Goal: Book appointment/travel/reservation

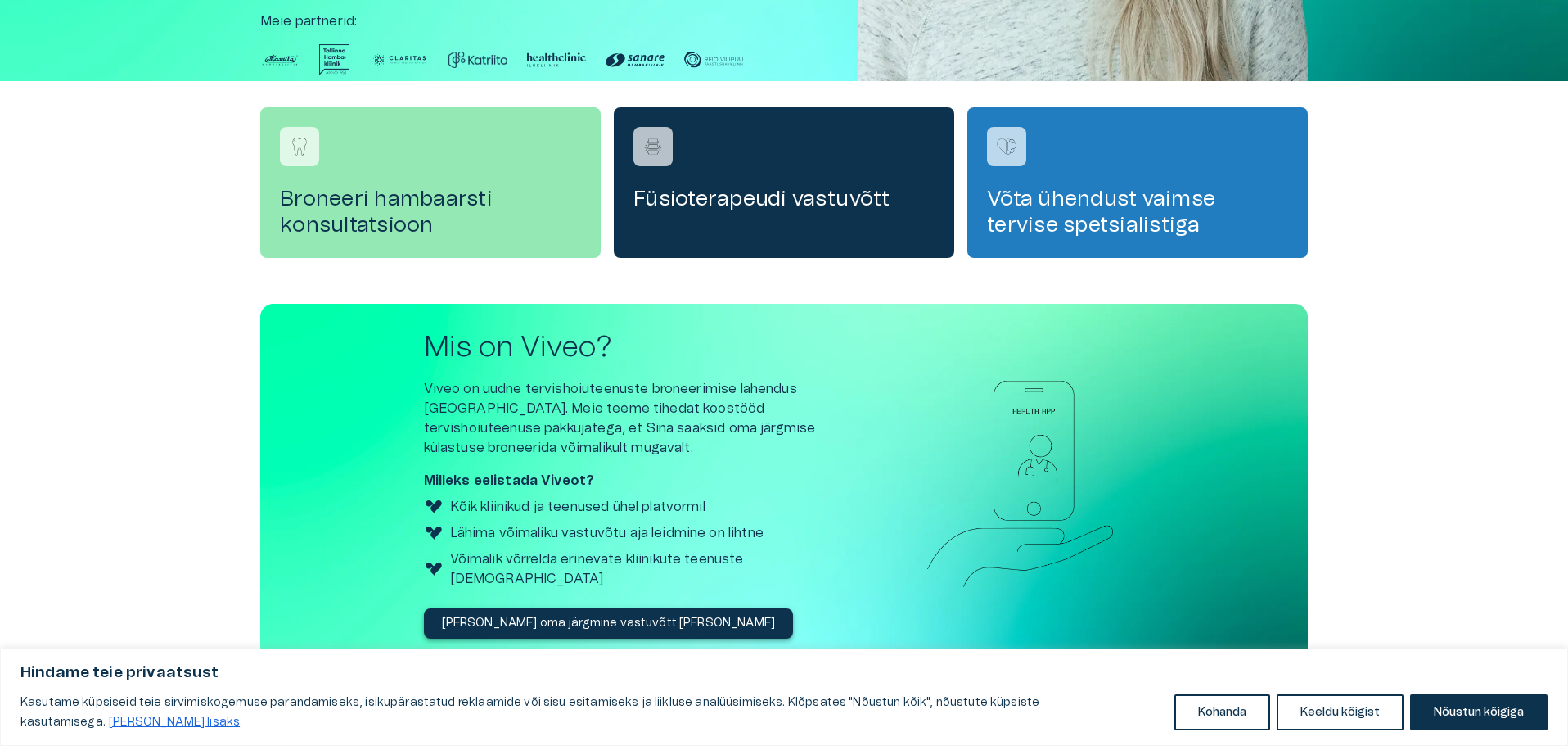
scroll to position [463, 0]
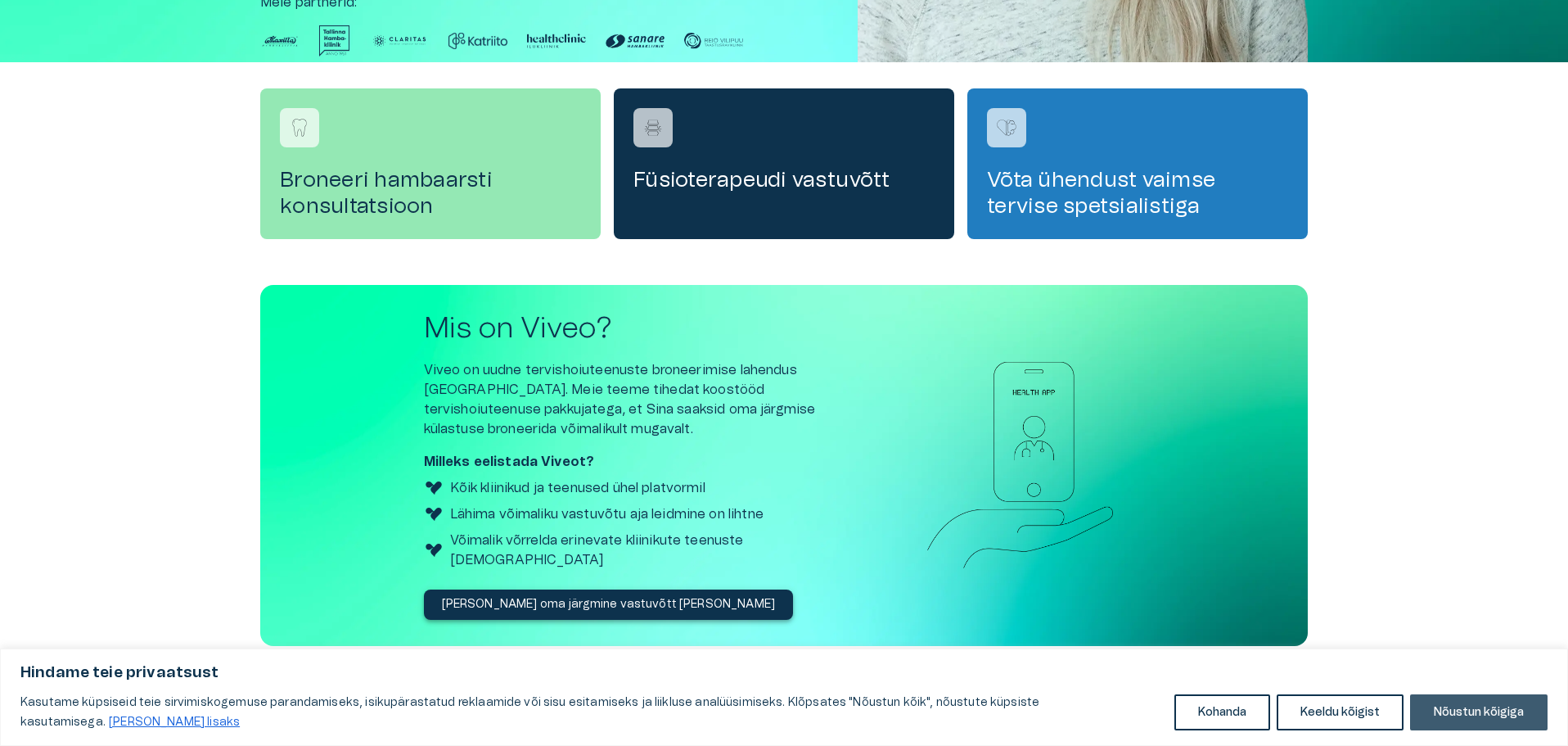
click at [1463, 702] on button "Nõustun kõigiga" at bounding box center [1478, 712] width 137 height 36
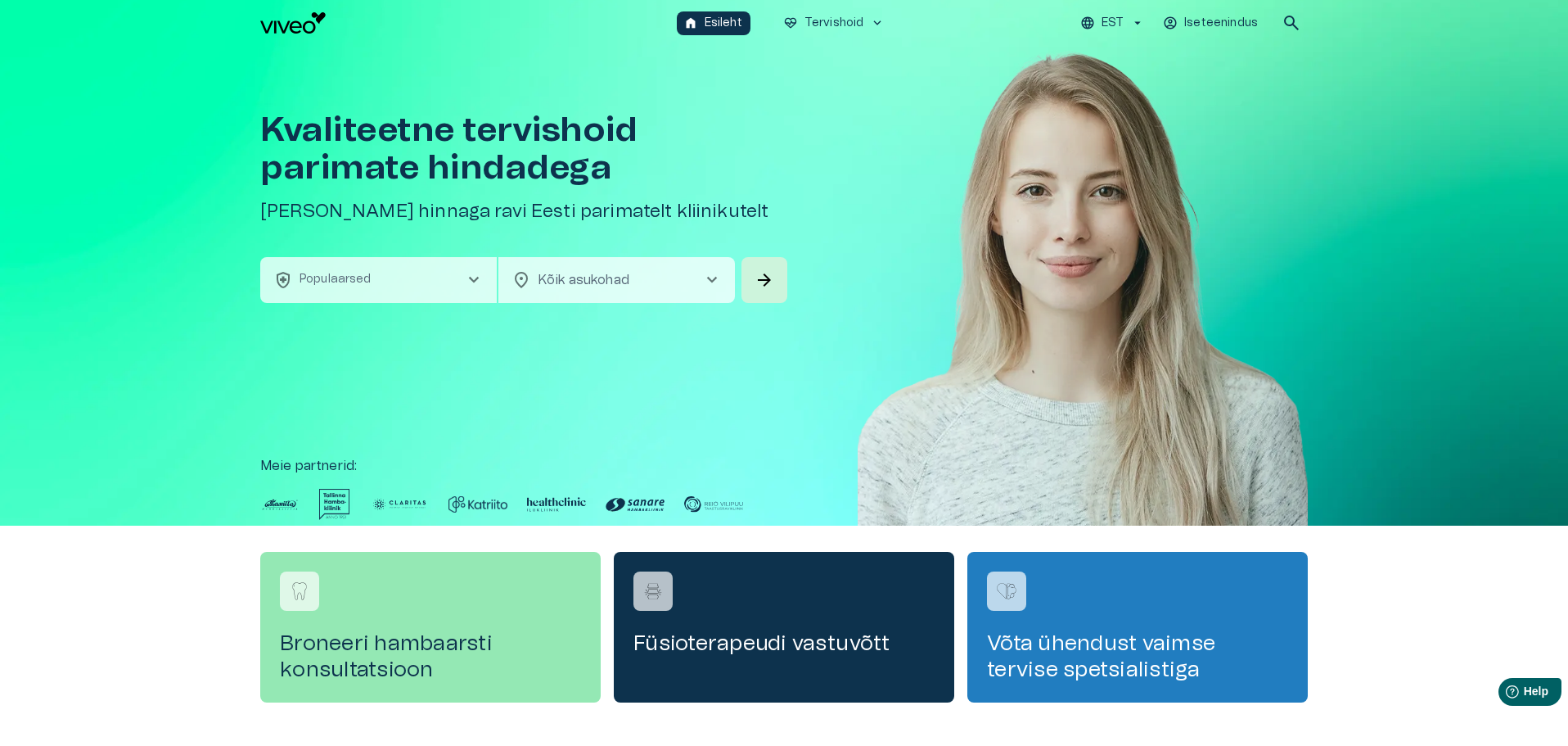
click at [1233, 22] on p "Iseteenindus" at bounding box center [1220, 23] width 73 height 17
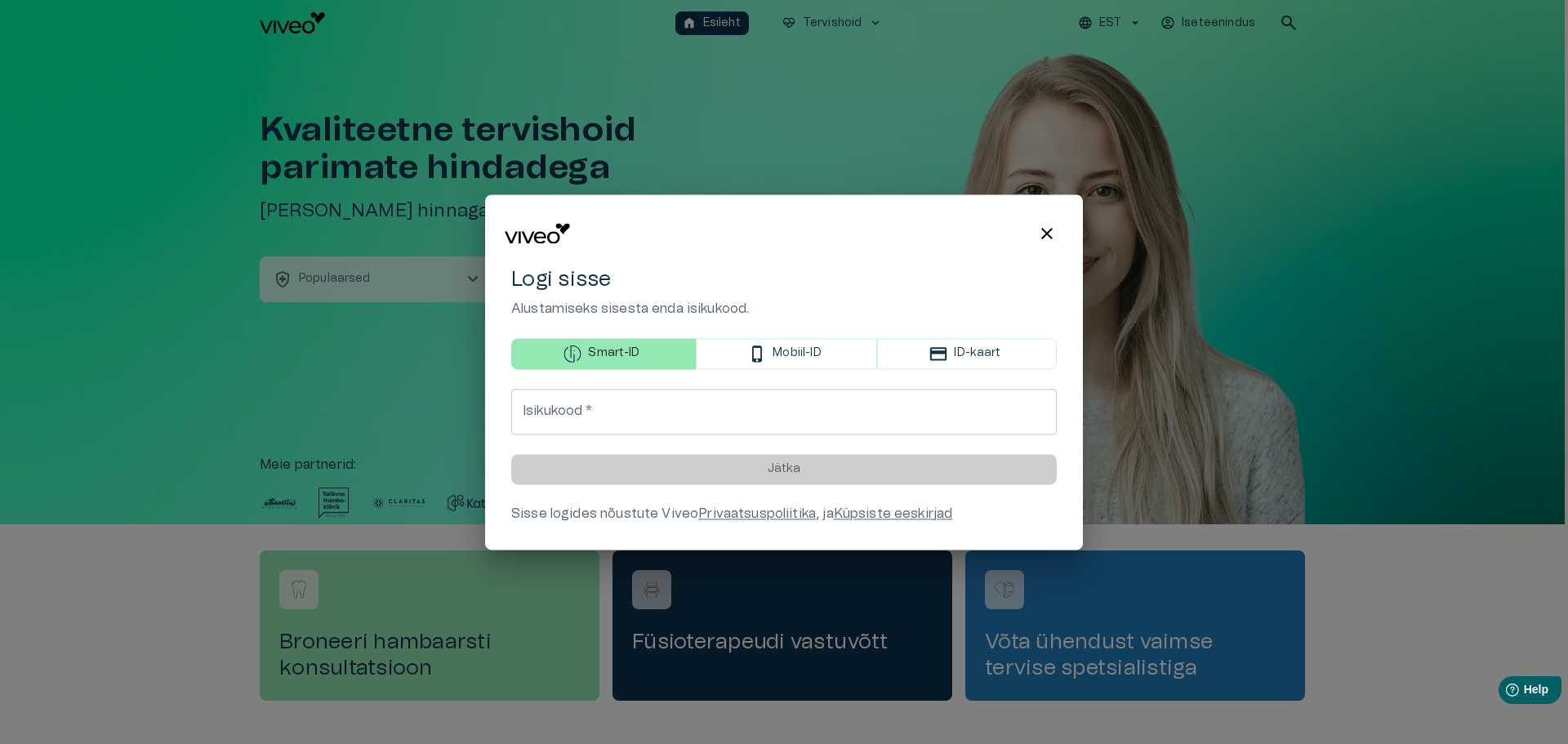
click at [765, 347] on icon "button" at bounding box center [757, 353] width 18 height 18
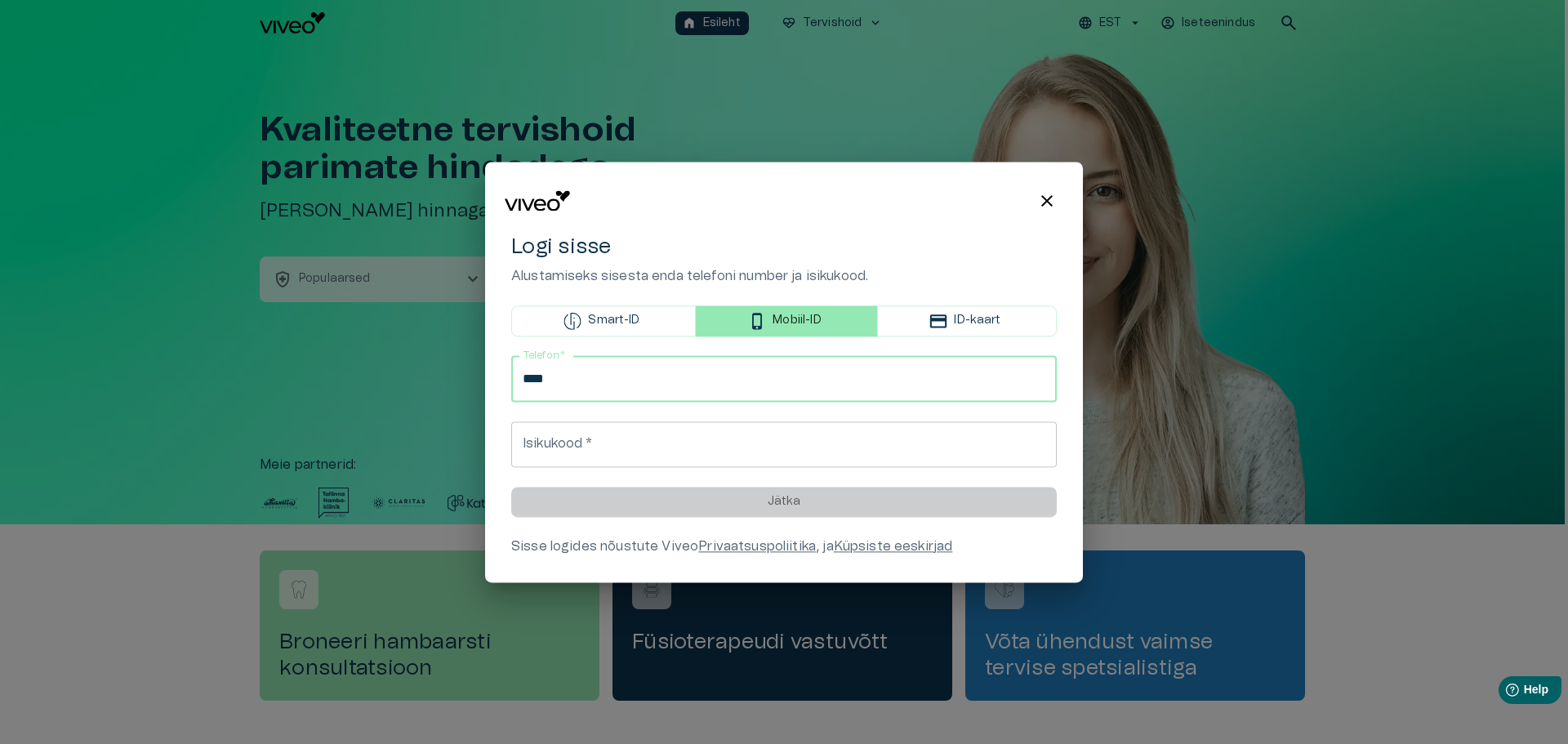
click at [923, 386] on input "****" at bounding box center [784, 378] width 546 height 46
type input "**********"
click at [653, 447] on input "Isikukood   *" at bounding box center [784, 444] width 546 height 46
type input "*"
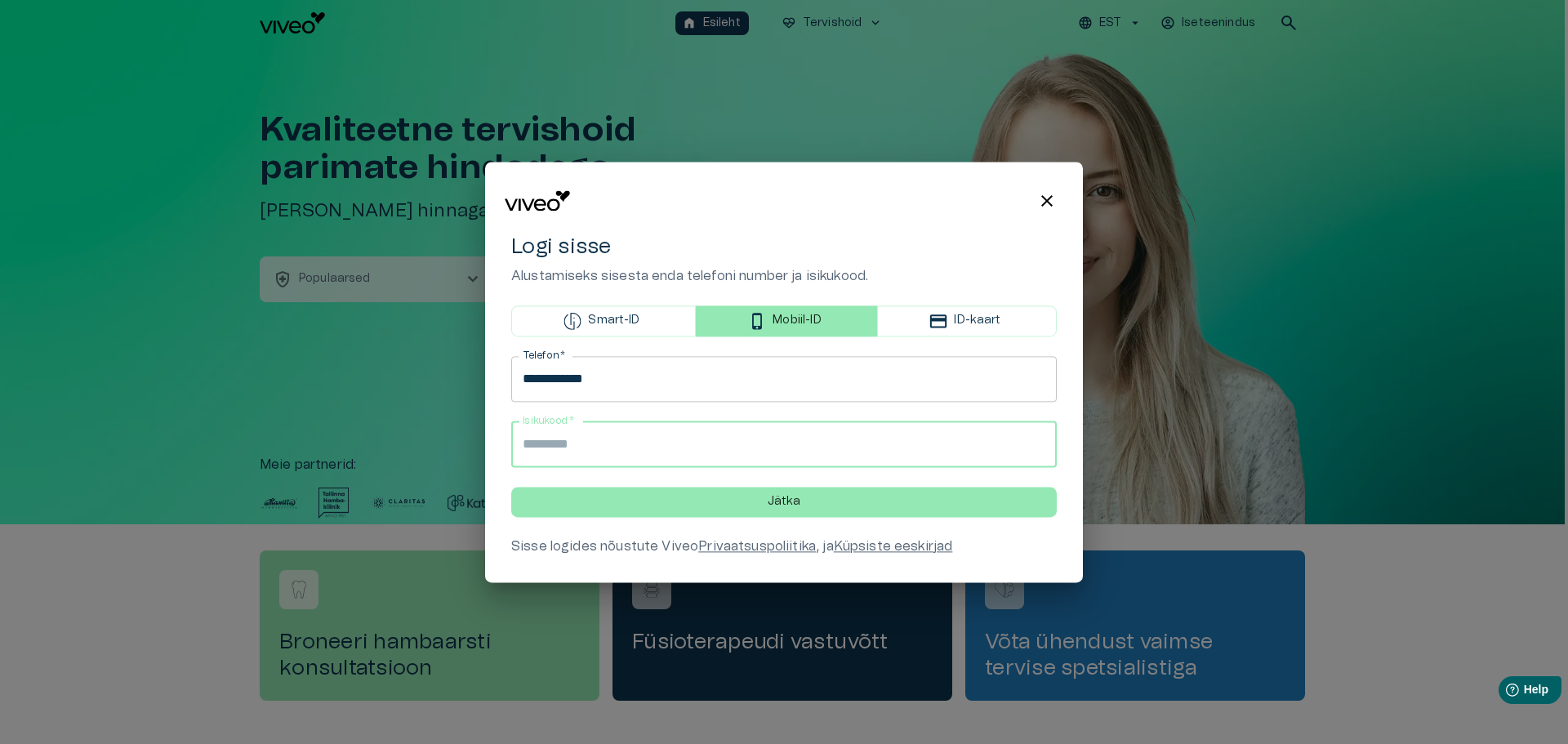
type input "**********"
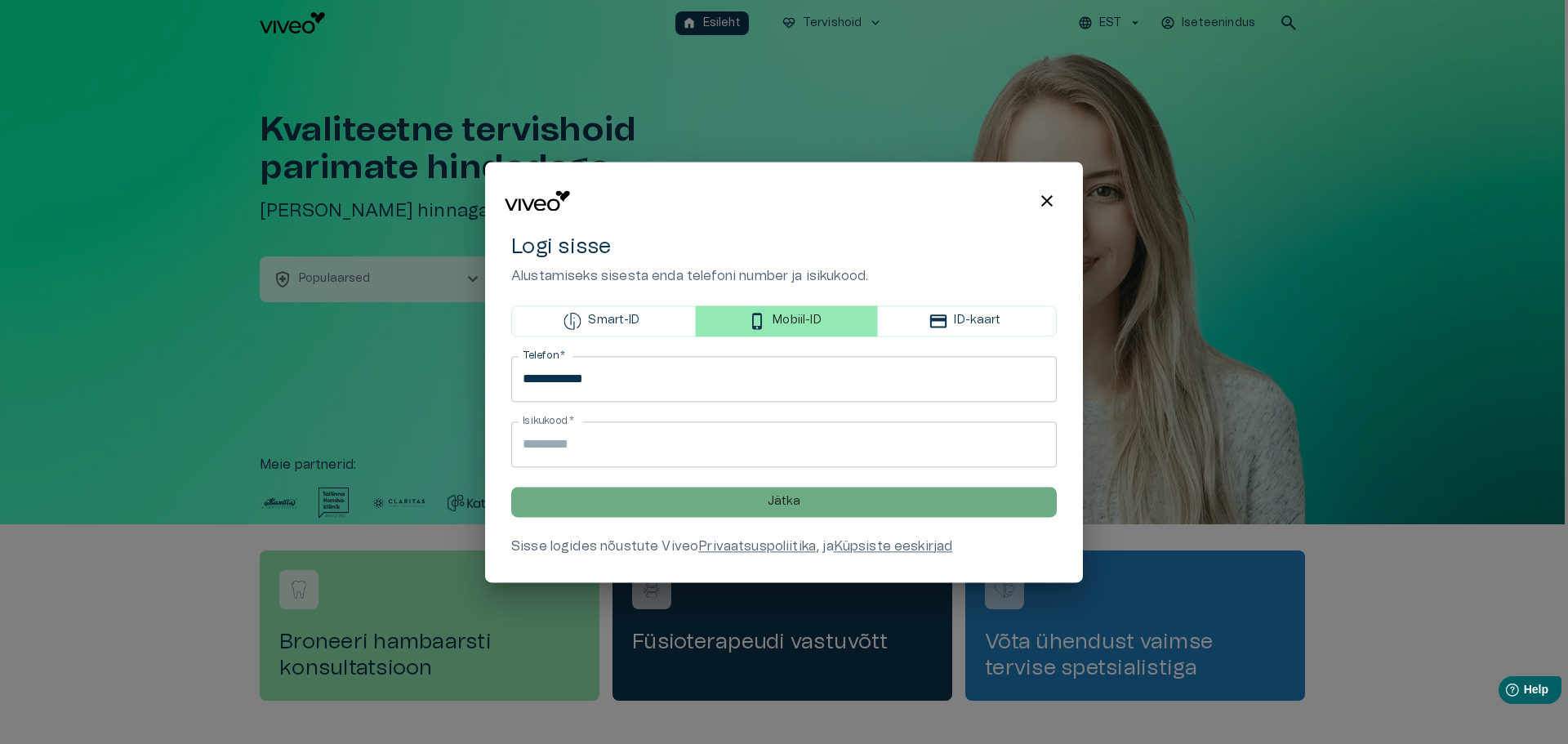
click at [848, 495] on button "Jätka" at bounding box center [784, 501] width 546 height 30
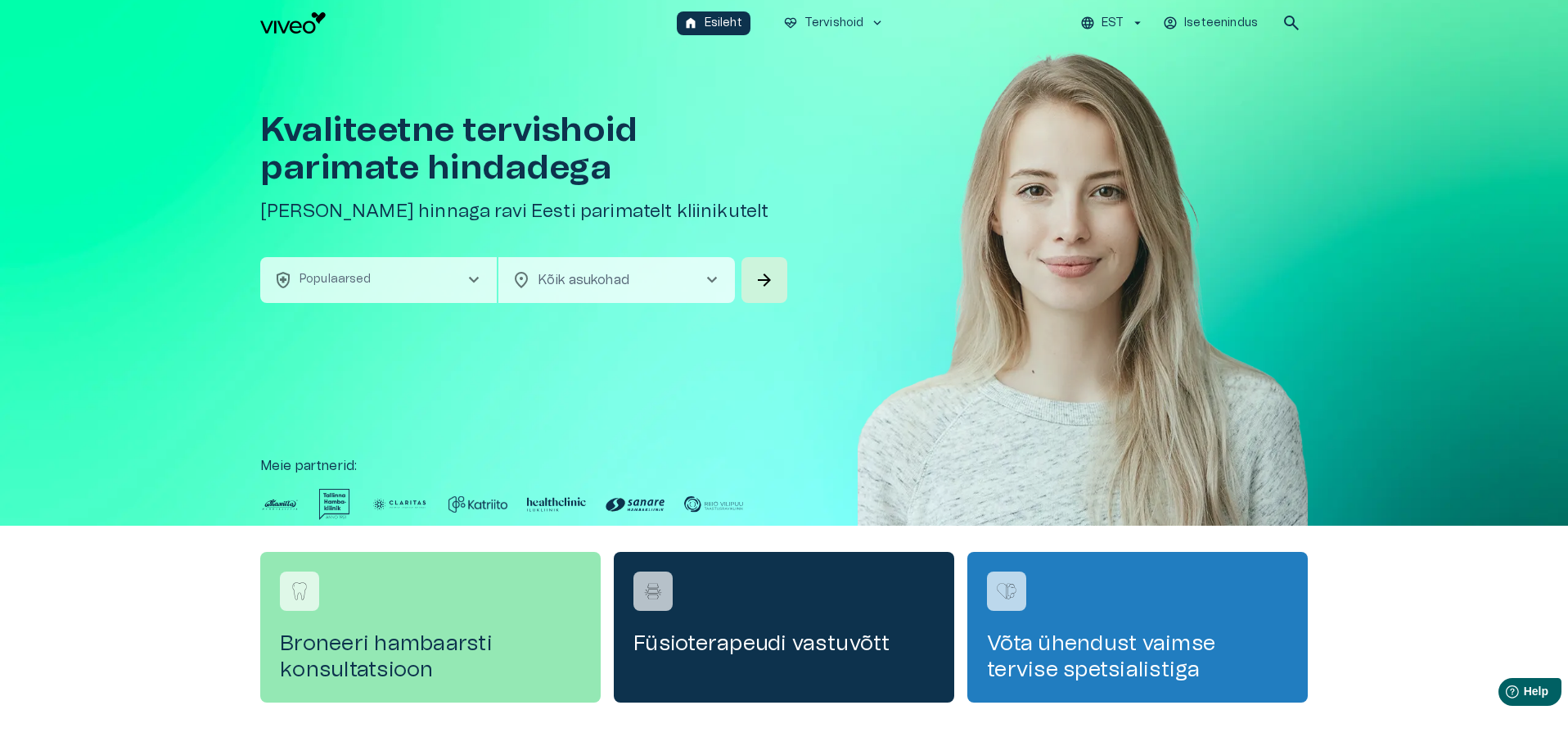
click at [1209, 25] on p "Iseteenindus" at bounding box center [1220, 23] width 73 height 17
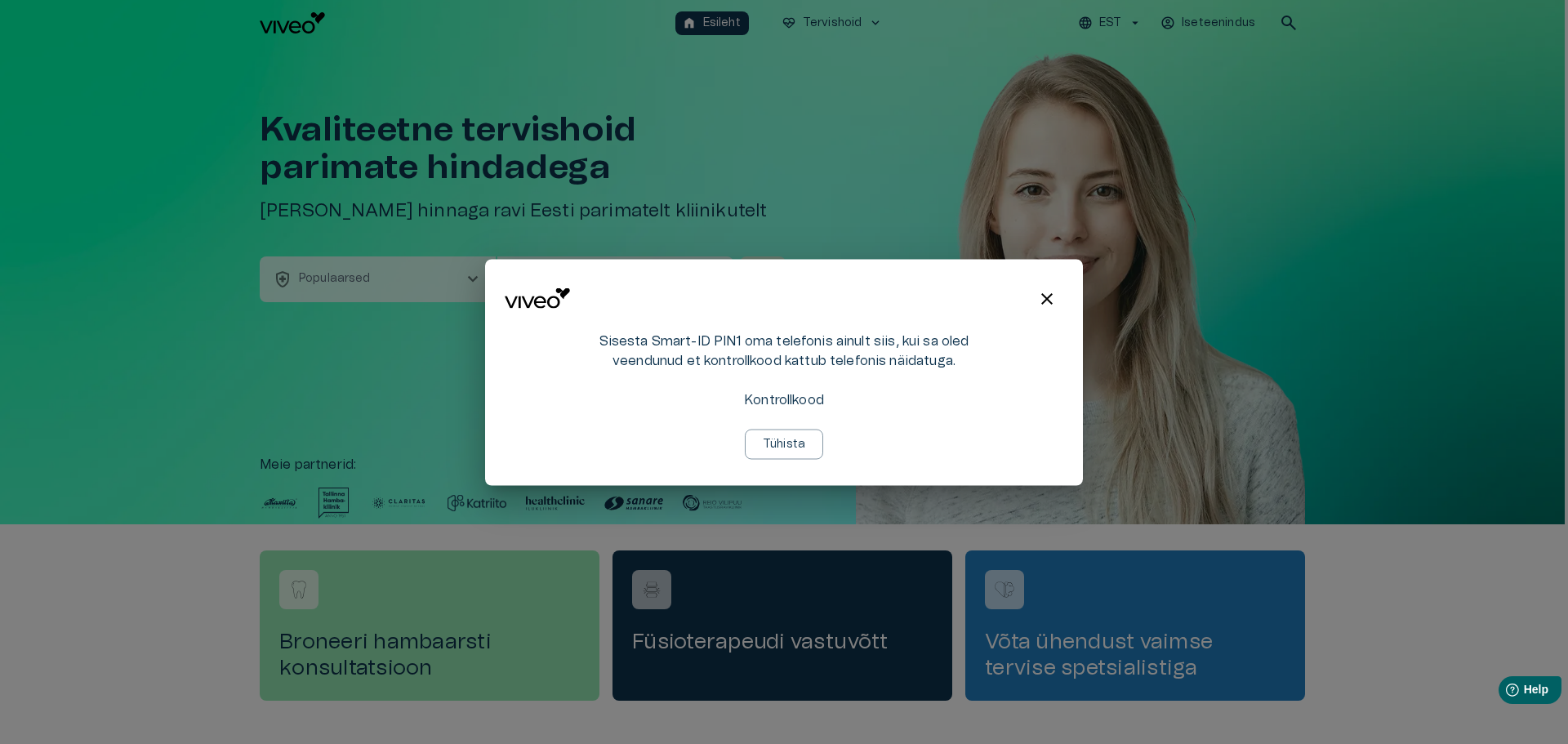
click at [1214, 155] on div at bounding box center [784, 372] width 1568 height 744
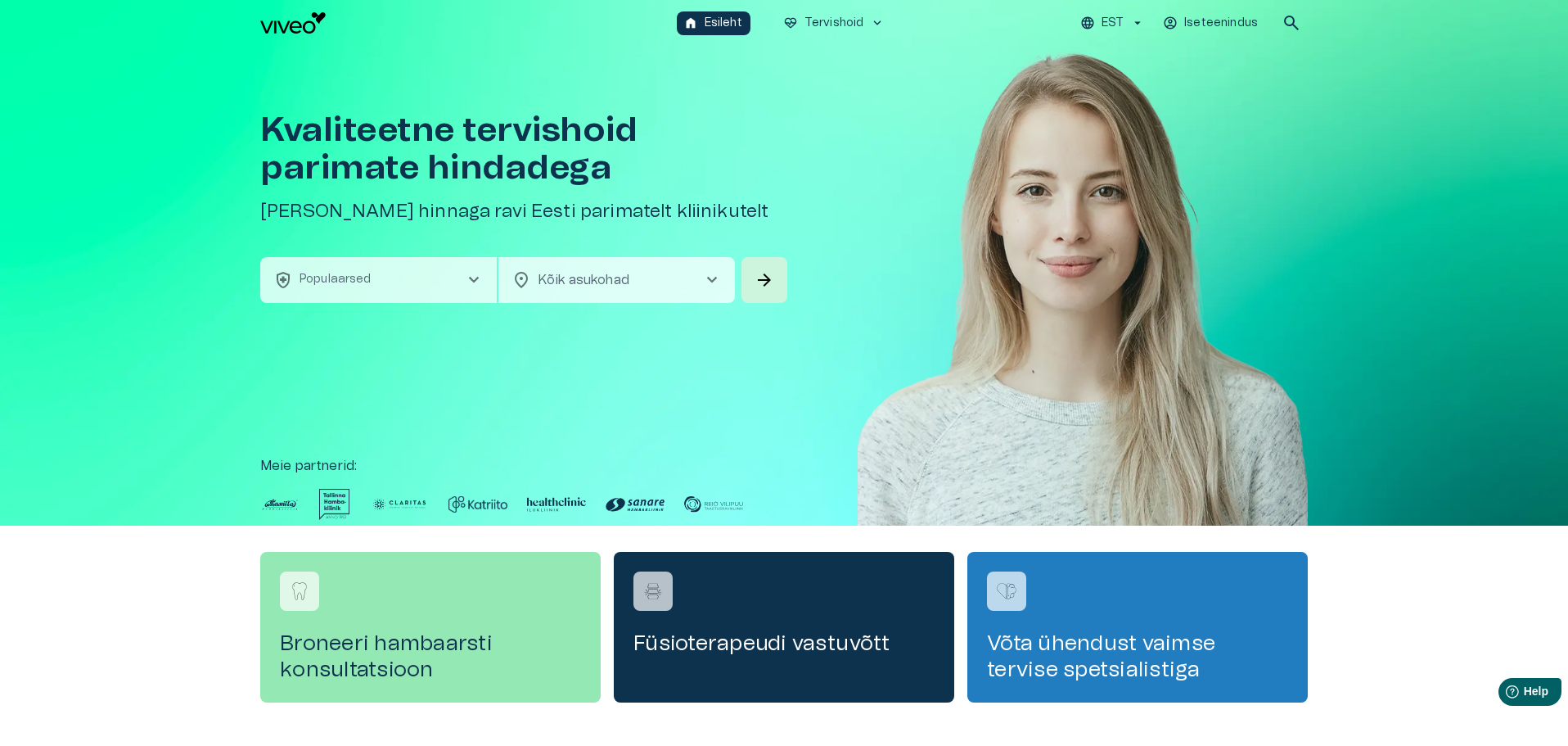
click at [1292, 15] on span "search" at bounding box center [1291, 22] width 20 height 20
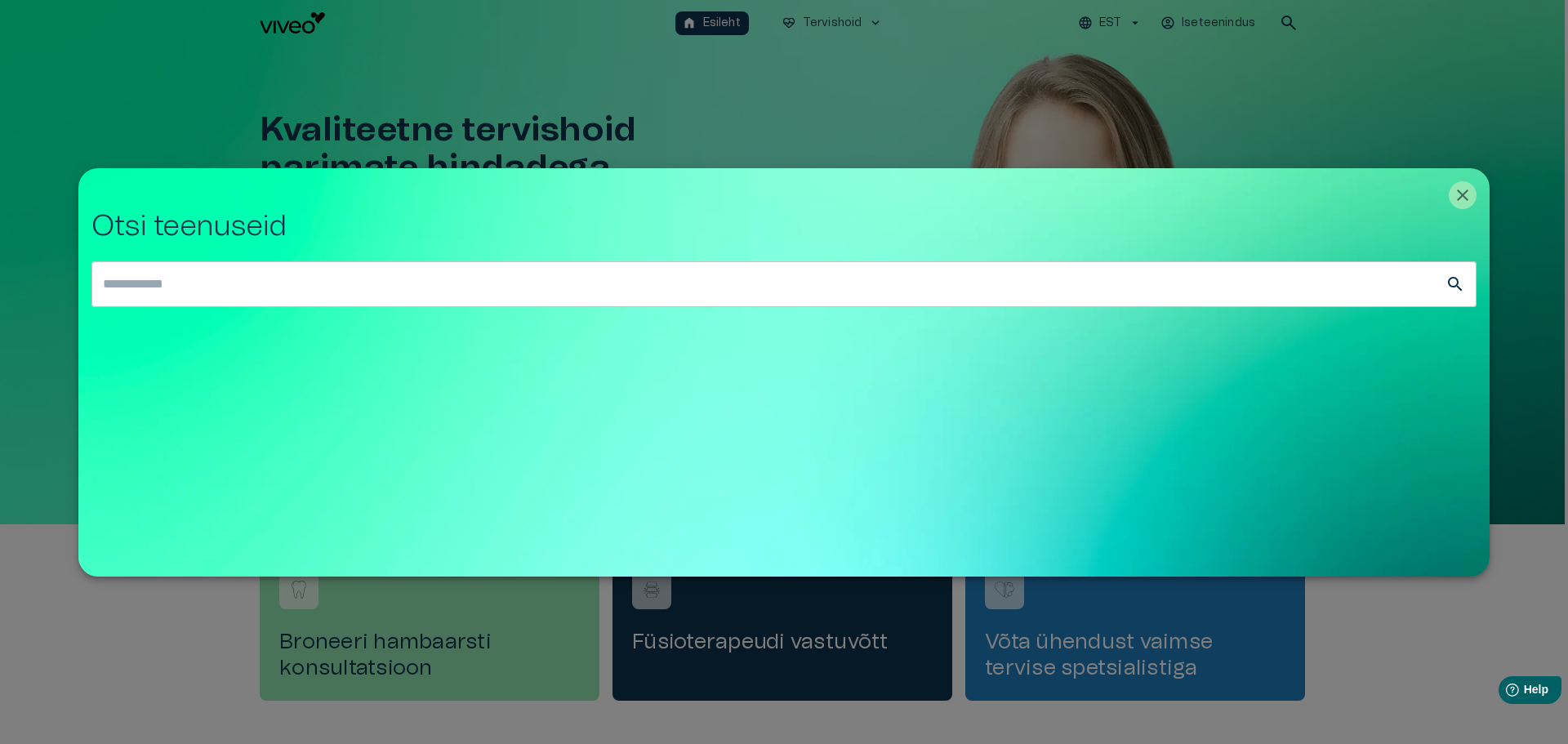
click at [1289, 15] on div at bounding box center [784, 372] width 1568 height 744
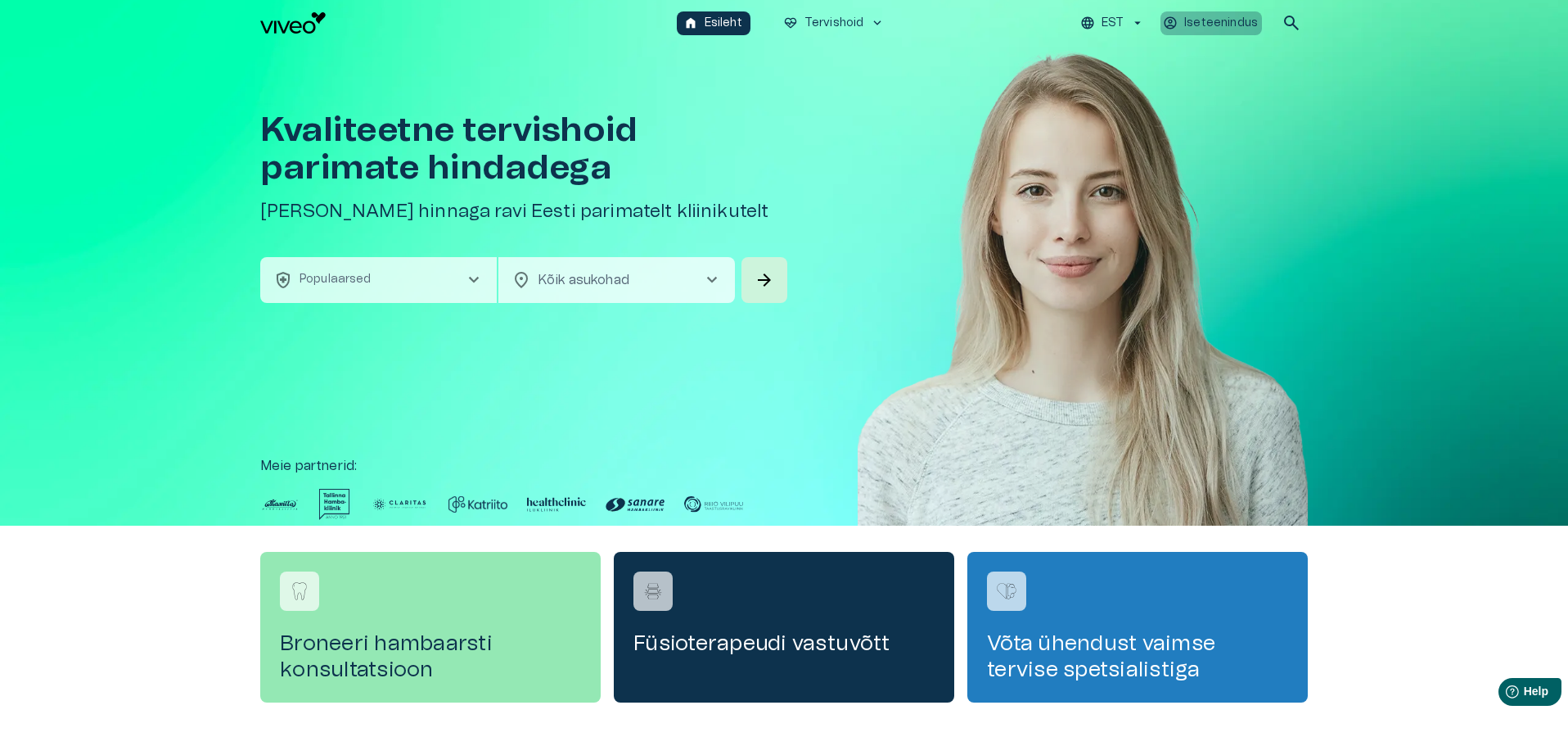
click at [1219, 23] on p "Iseteenindus" at bounding box center [1220, 23] width 73 height 17
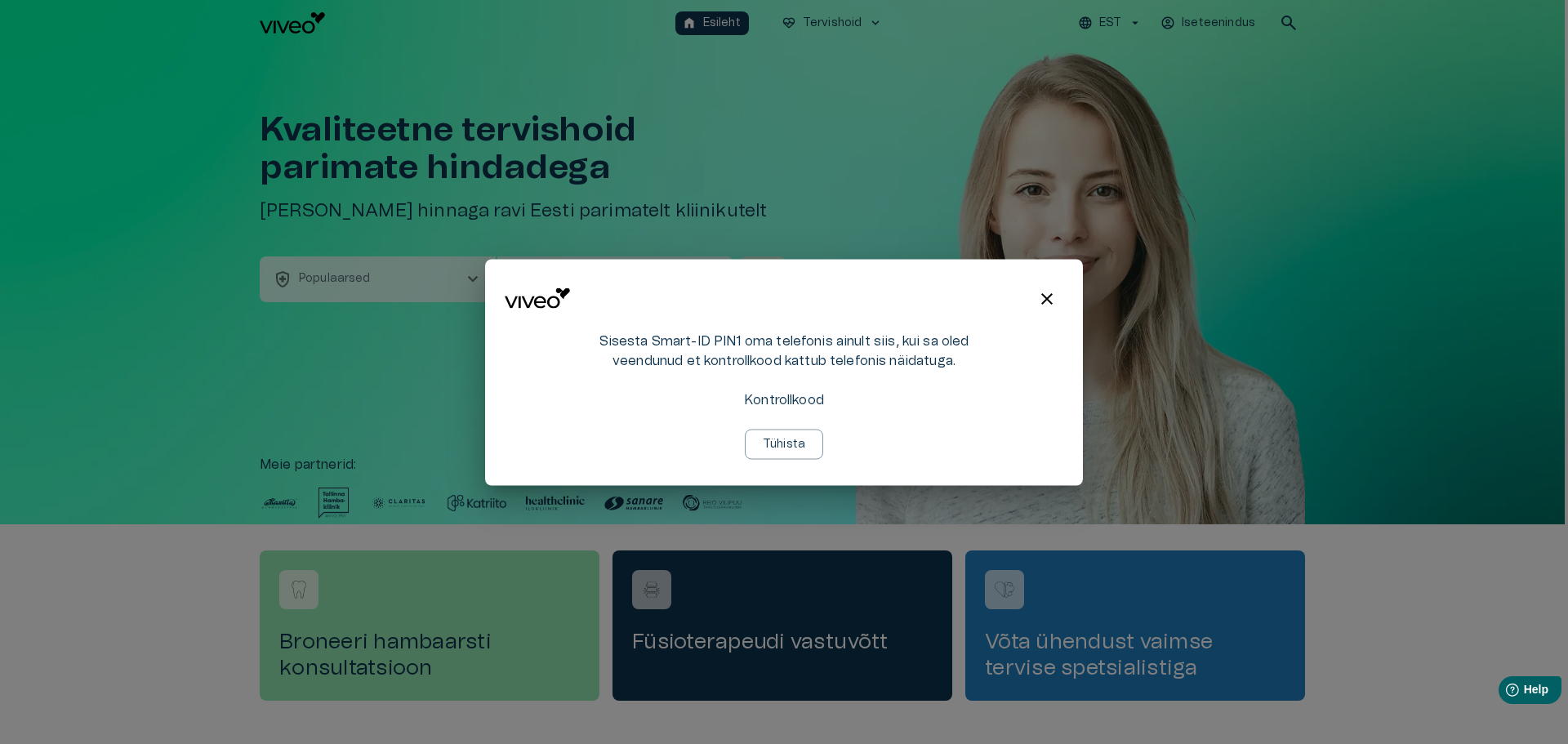
click at [793, 451] on p "Tühista" at bounding box center [784, 444] width 42 height 17
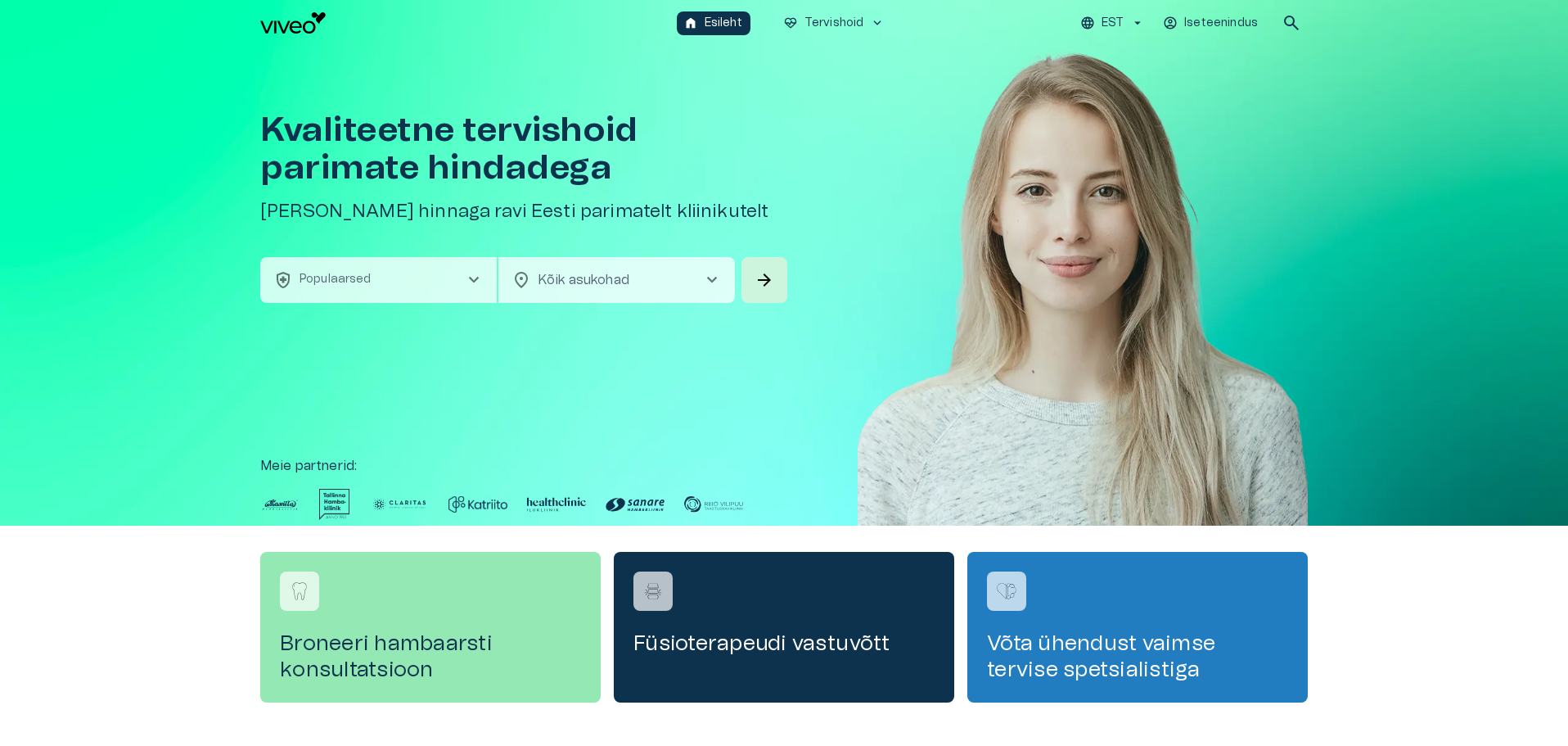
click at [1207, 3] on div "home Esileht ecg_heart Tervishoid keyboard_arrow_down EST Iseteenindus search" at bounding box center [784, 22] width 1568 height 46
click at [1203, 19] on p "Iseteenindus" at bounding box center [1220, 23] width 73 height 17
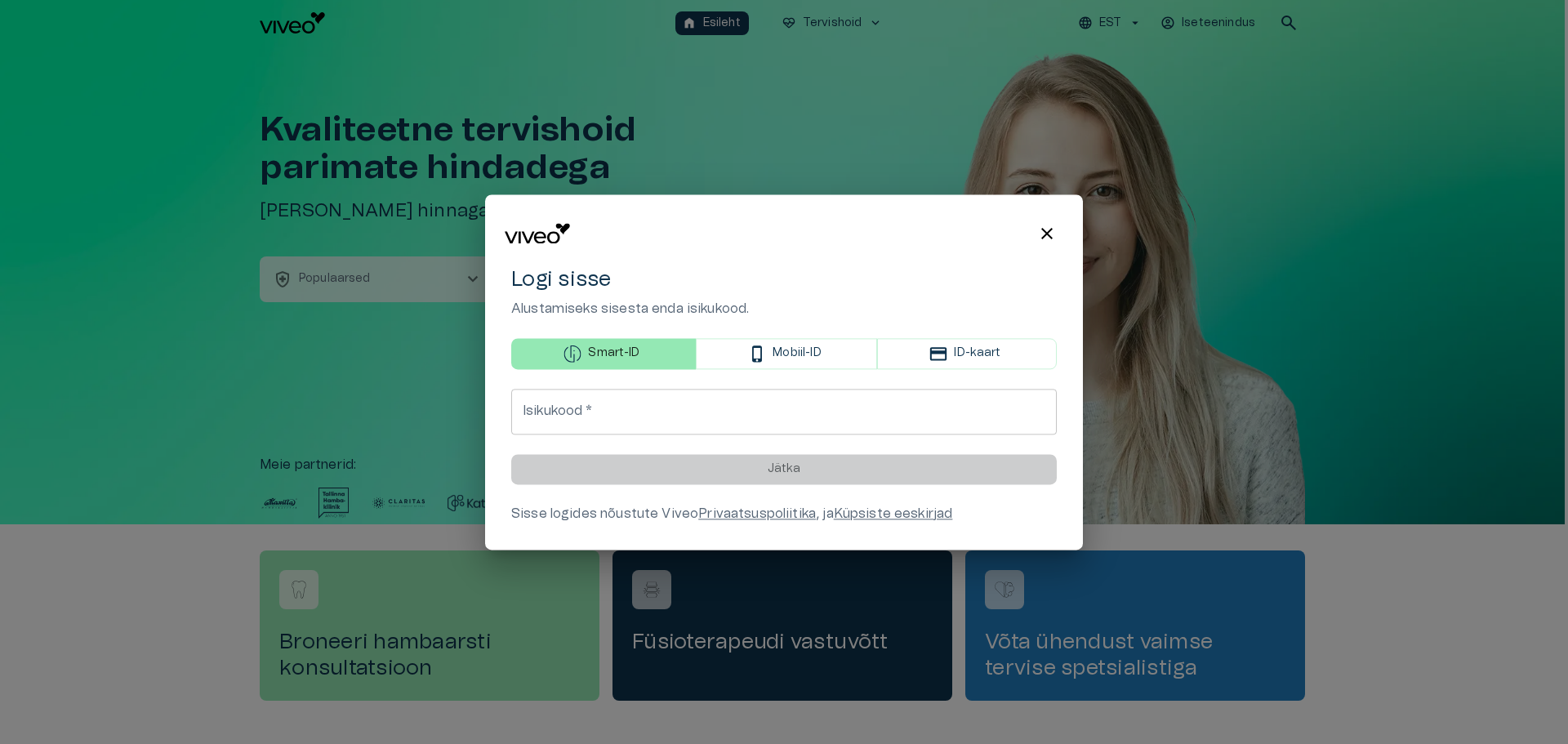
click at [804, 341] on button "Mobiil-ID" at bounding box center [787, 353] width 181 height 31
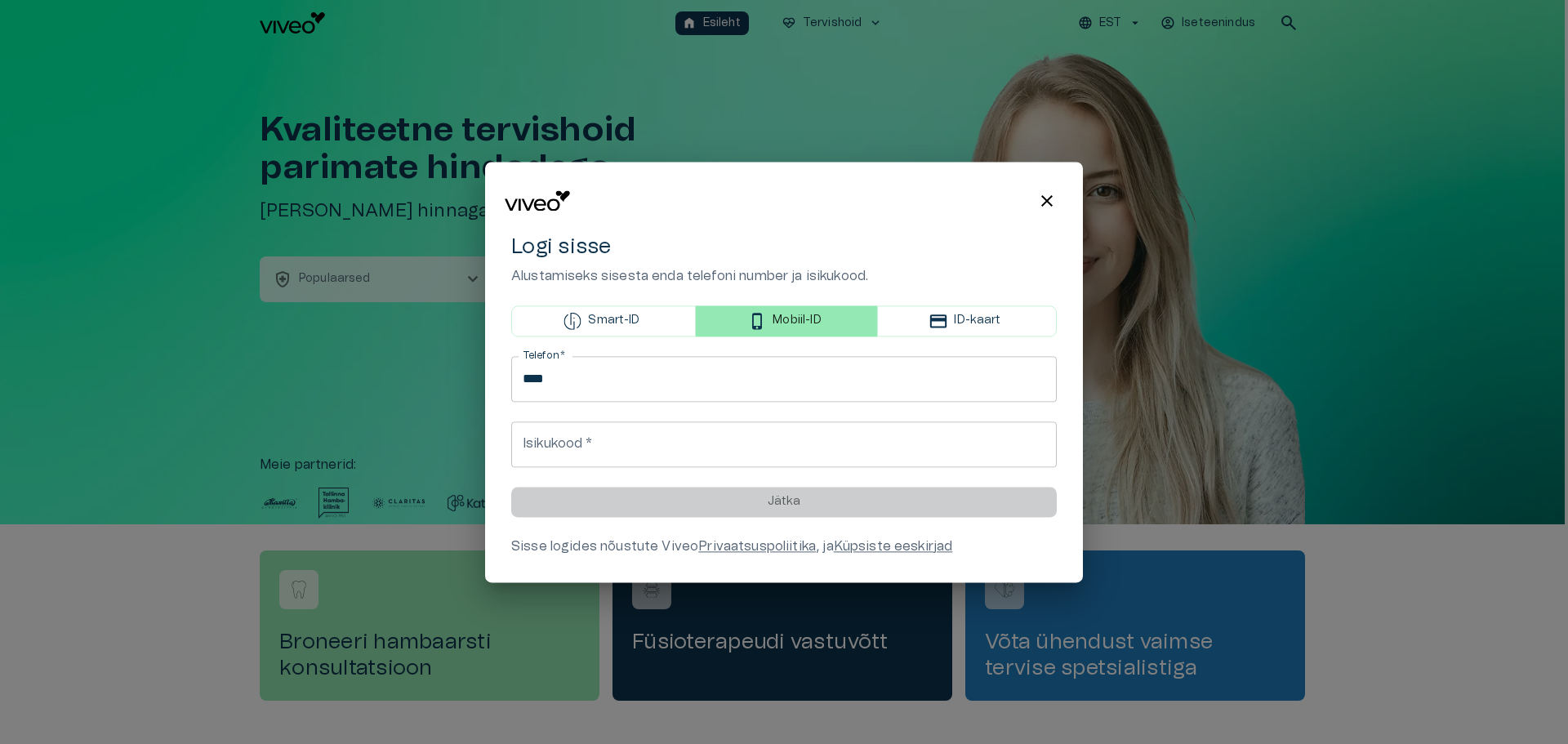
click at [724, 359] on input "****" at bounding box center [784, 378] width 546 height 46
type input "**********"
click at [629, 445] on input "Isikukood   *" at bounding box center [784, 444] width 546 height 46
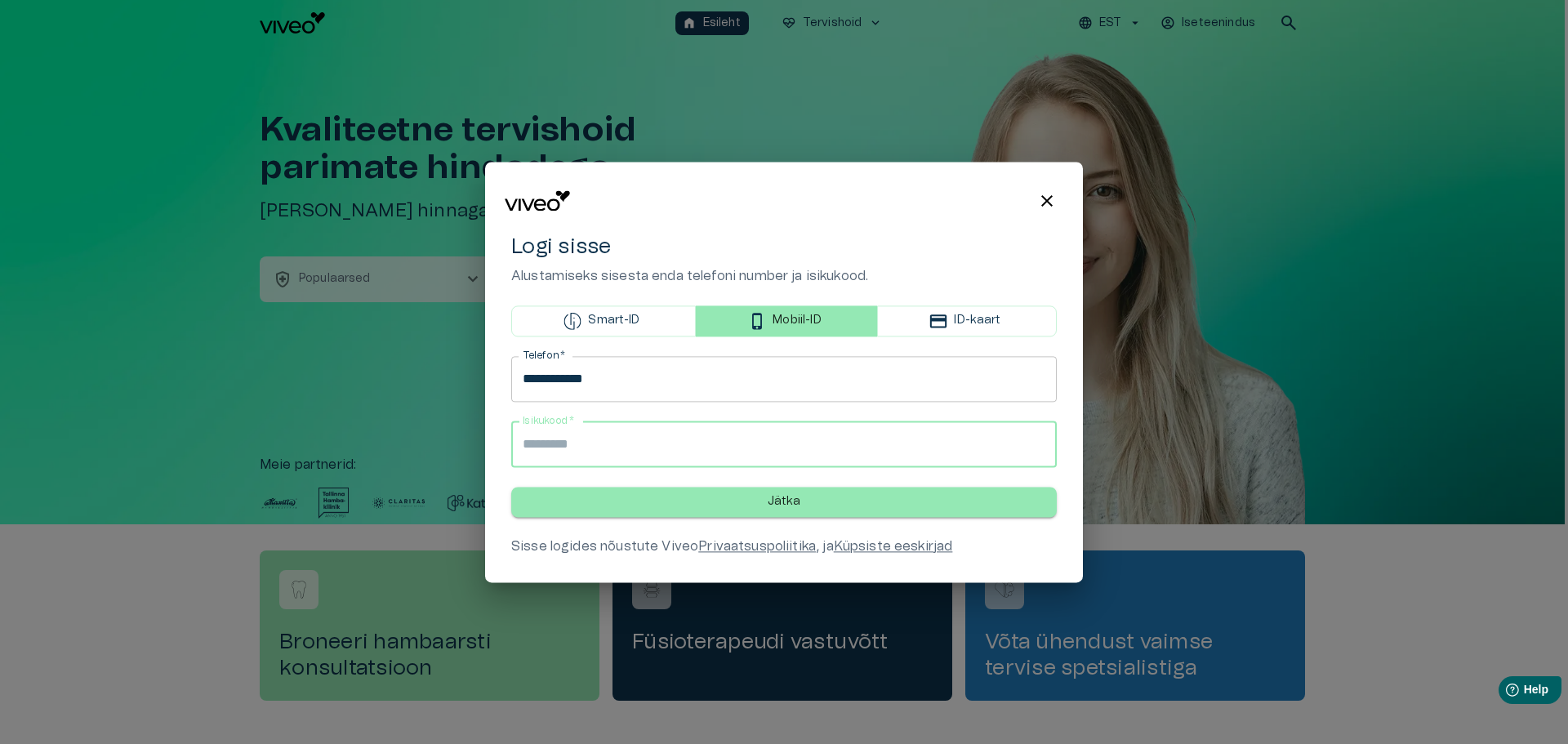
type input "**********"
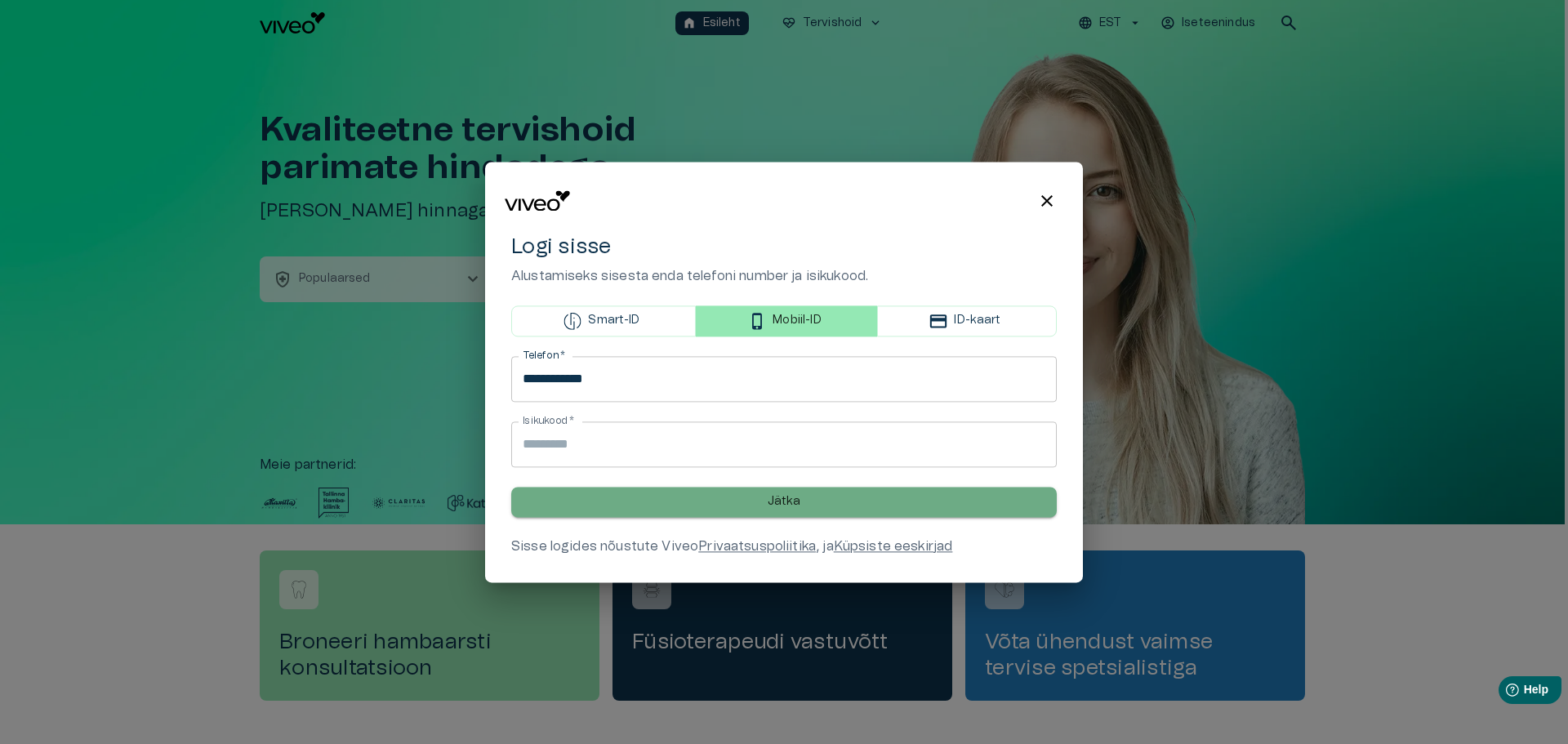
click at [747, 503] on button "Jätka" at bounding box center [784, 501] width 546 height 30
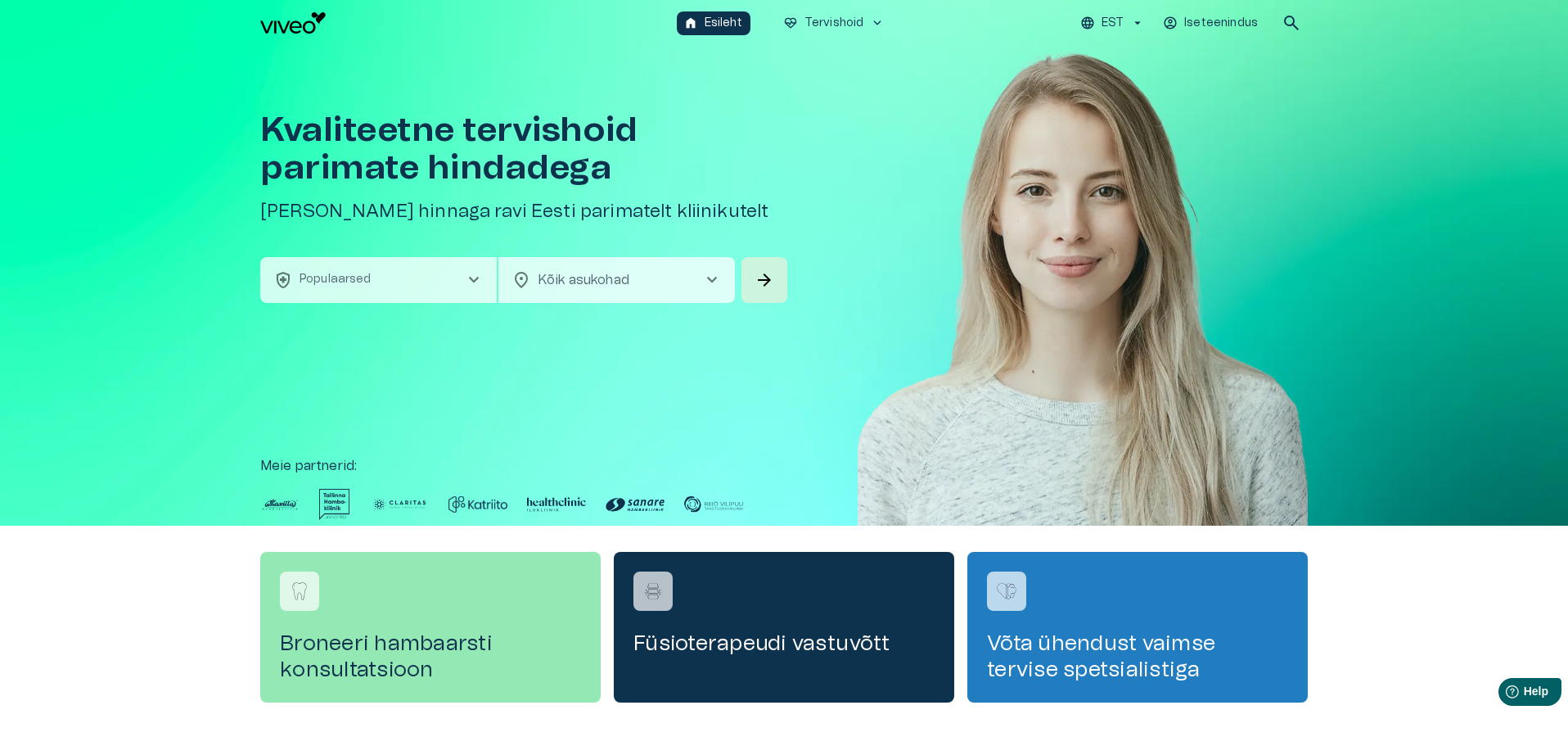
click at [409, 284] on button "health_and_safety Populaarsed chevron_right" at bounding box center [378, 279] width 237 height 46
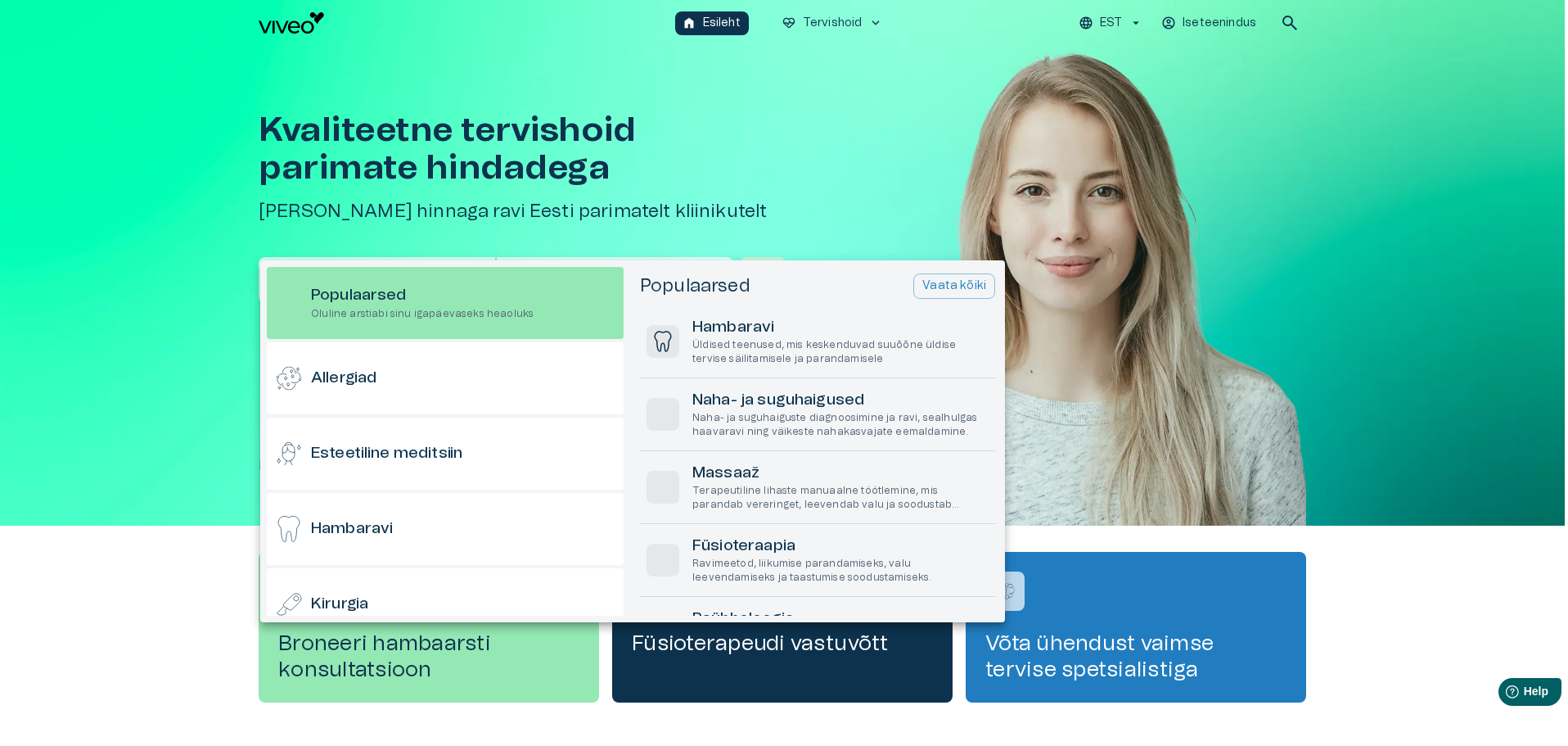
scroll to position [46, 0]
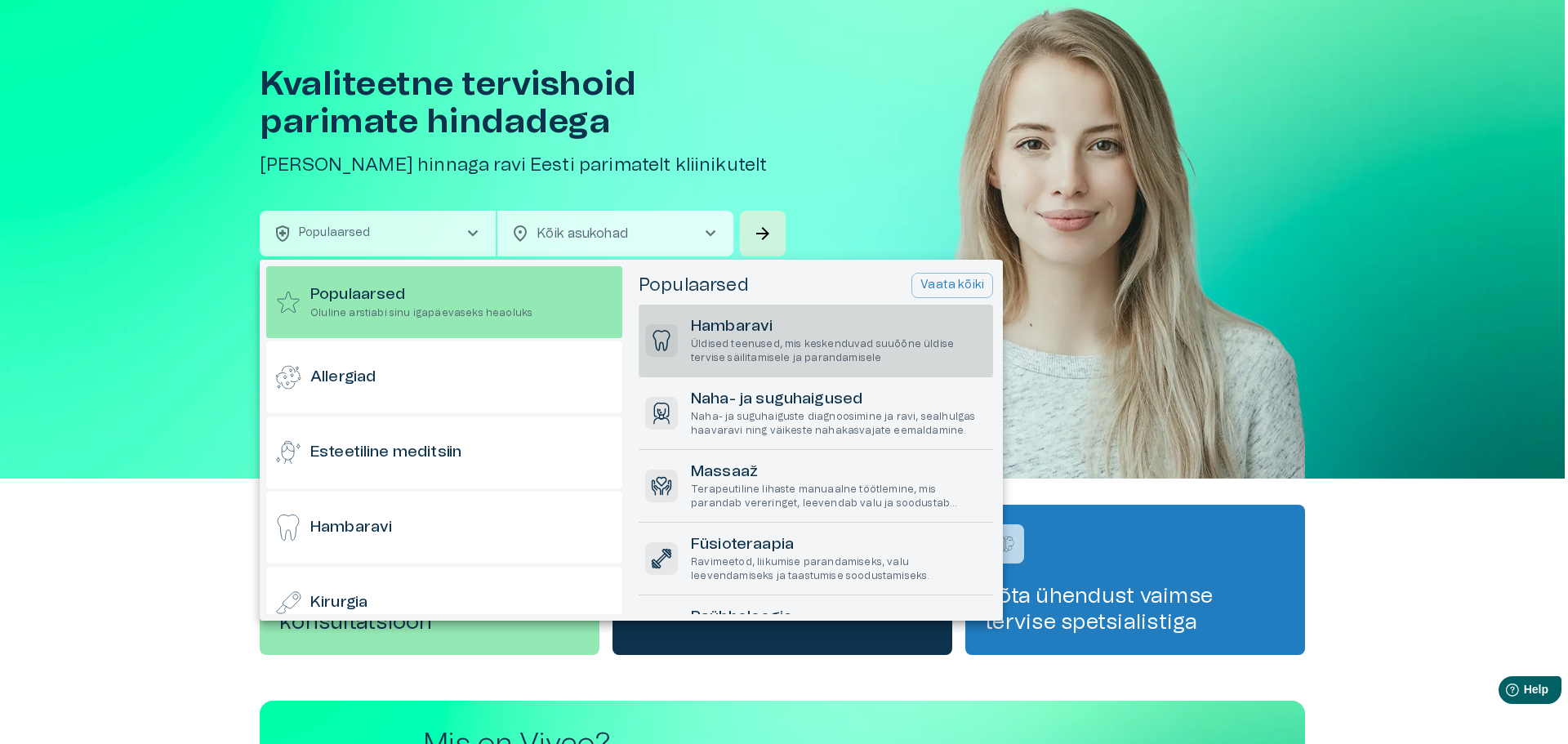
click at [706, 331] on h6 "Hambaravi" at bounding box center [838, 328] width 296 height 22
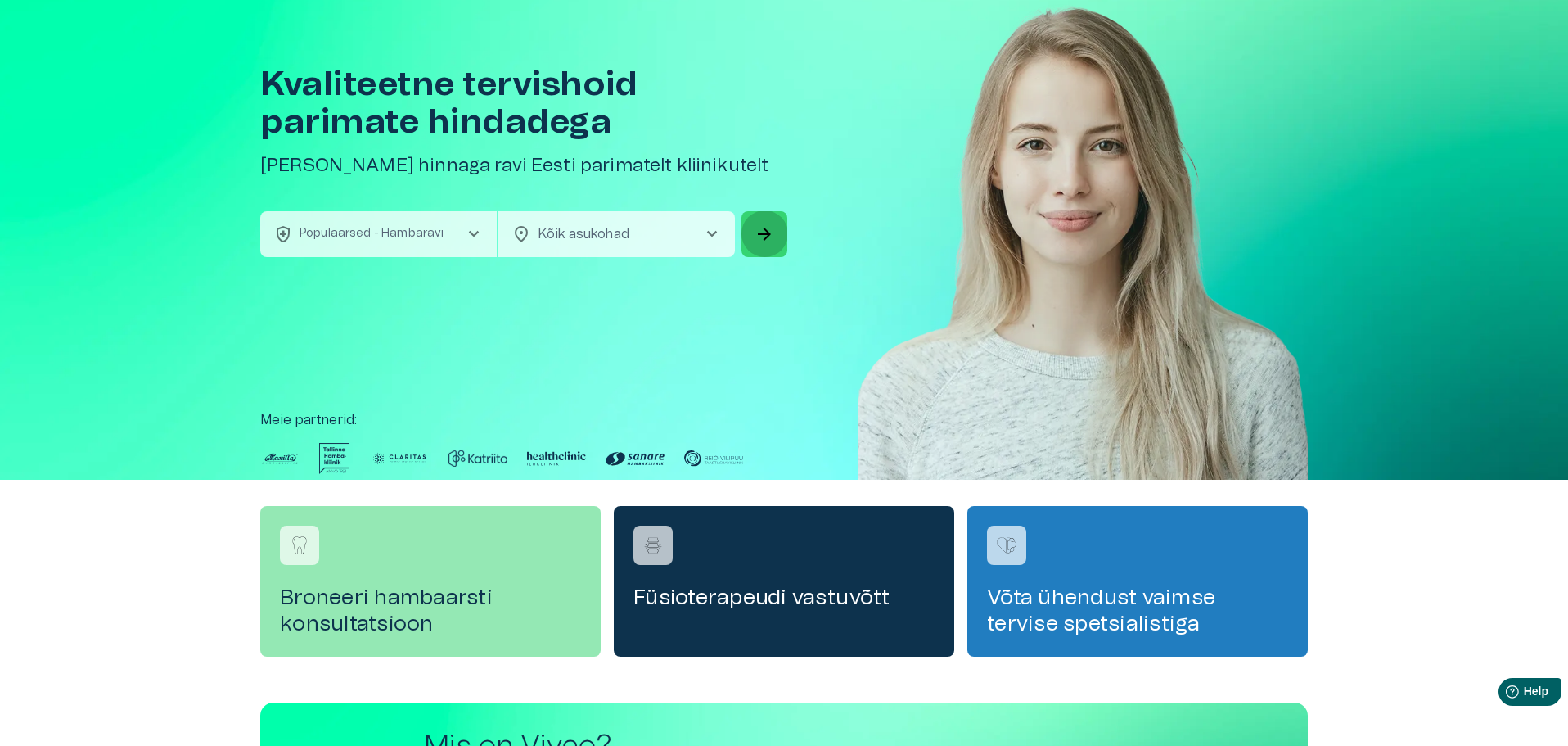
click at [757, 227] on span "arrow_forward" at bounding box center [764, 233] width 20 height 20
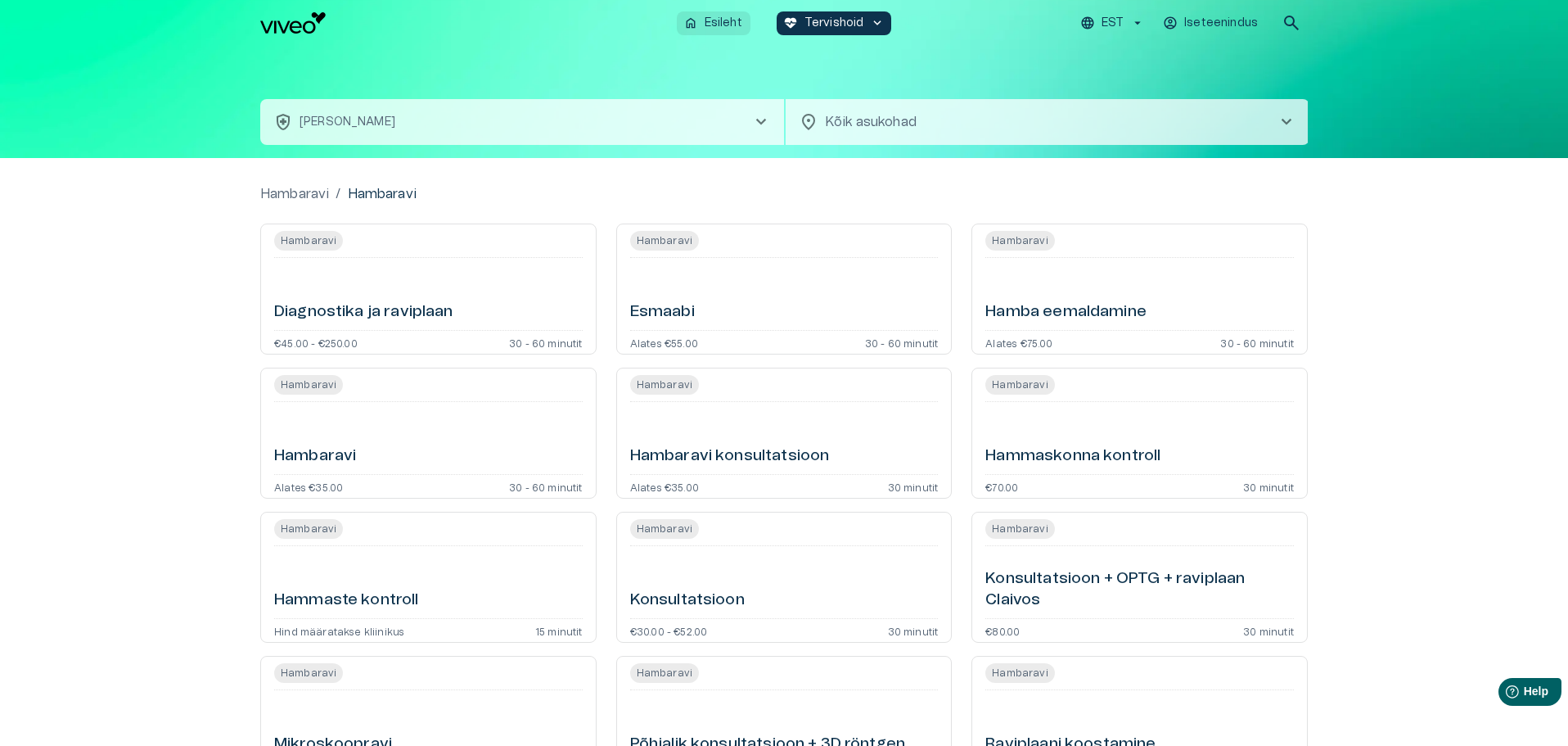
click at [720, 23] on p "Esileht" at bounding box center [723, 23] width 38 height 17
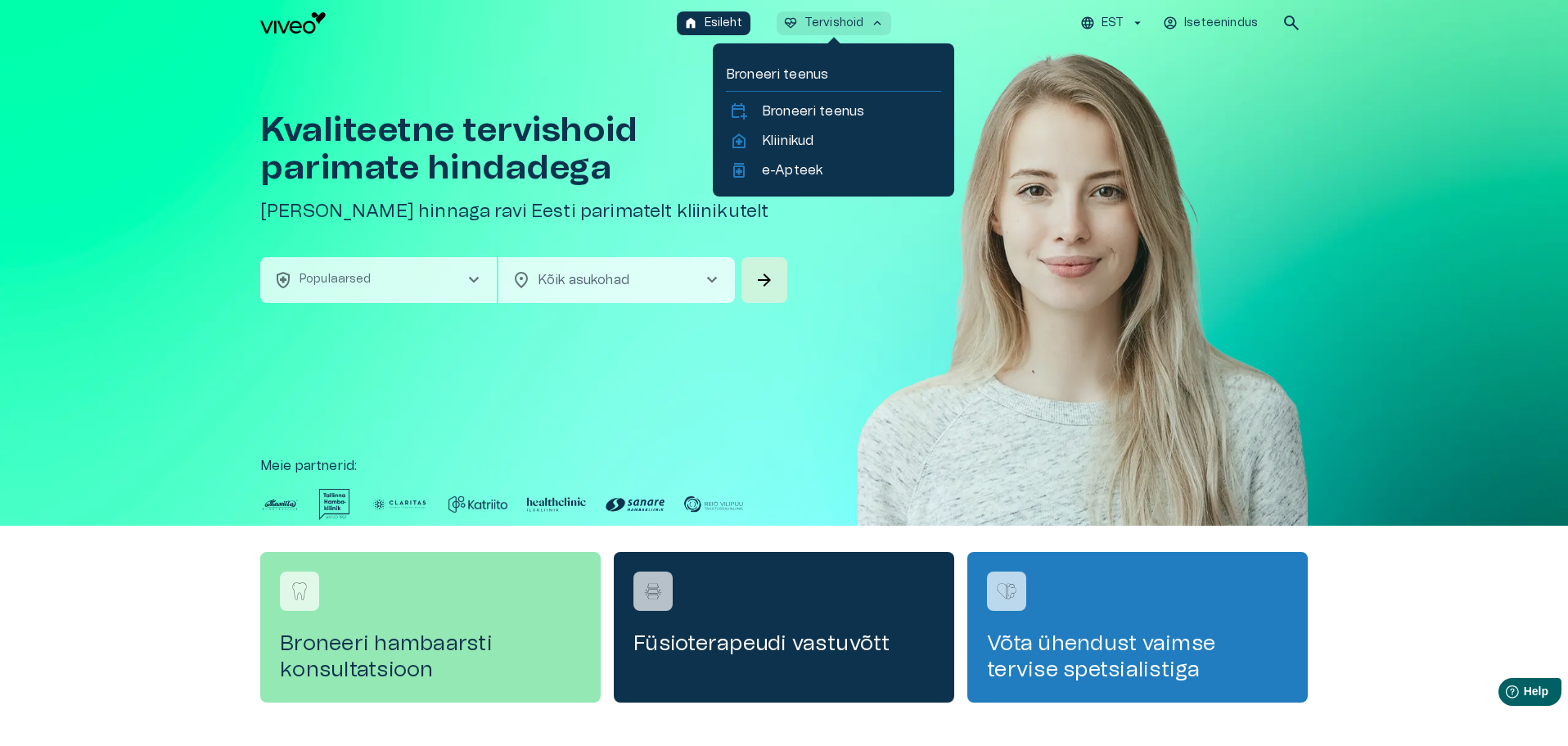
click at [867, 12] on button "ecg_heart Tervishoid keyboard_arrow_up" at bounding box center [835, 22] width 116 height 23
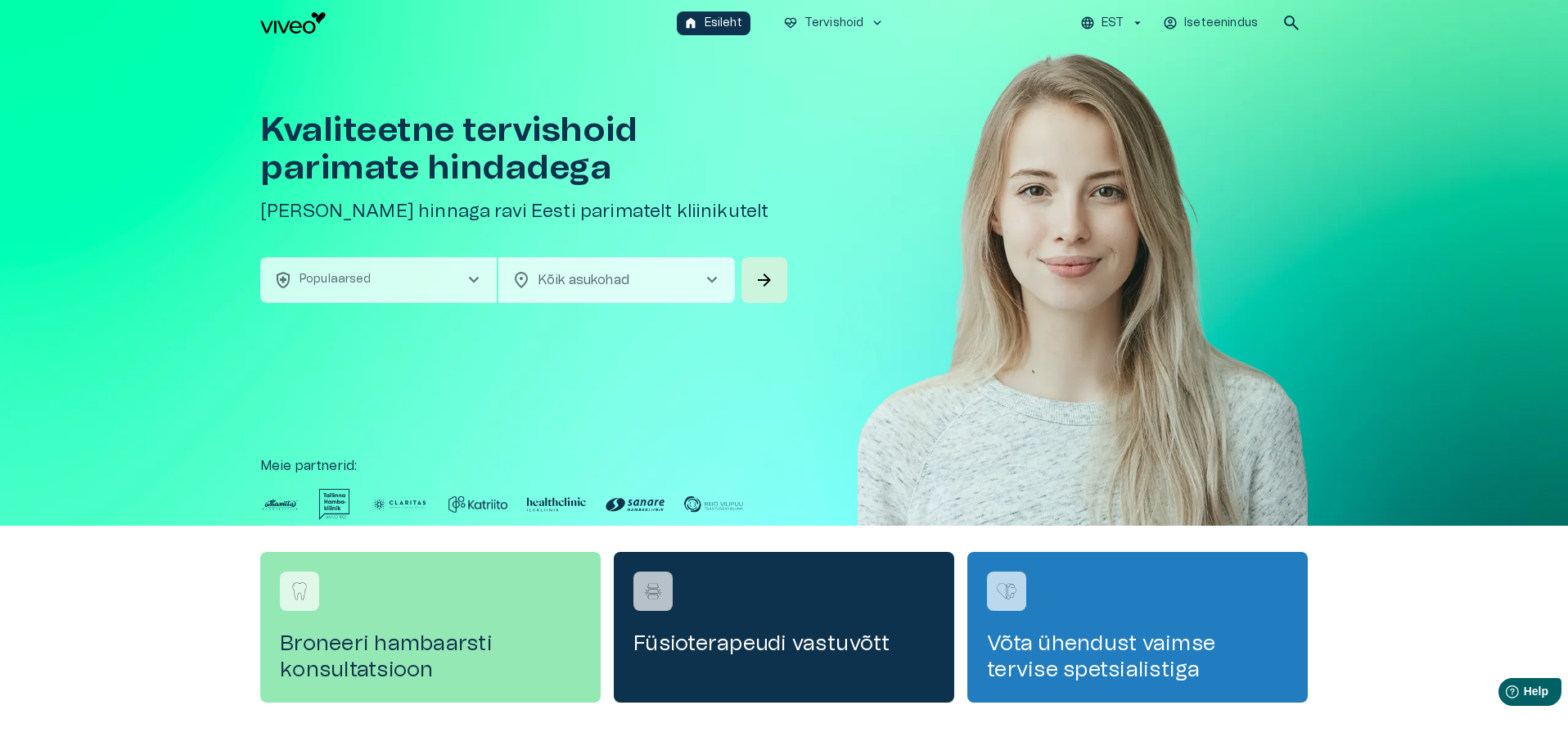
click at [1234, 19] on p "Iseteenindus" at bounding box center [1220, 23] width 73 height 17
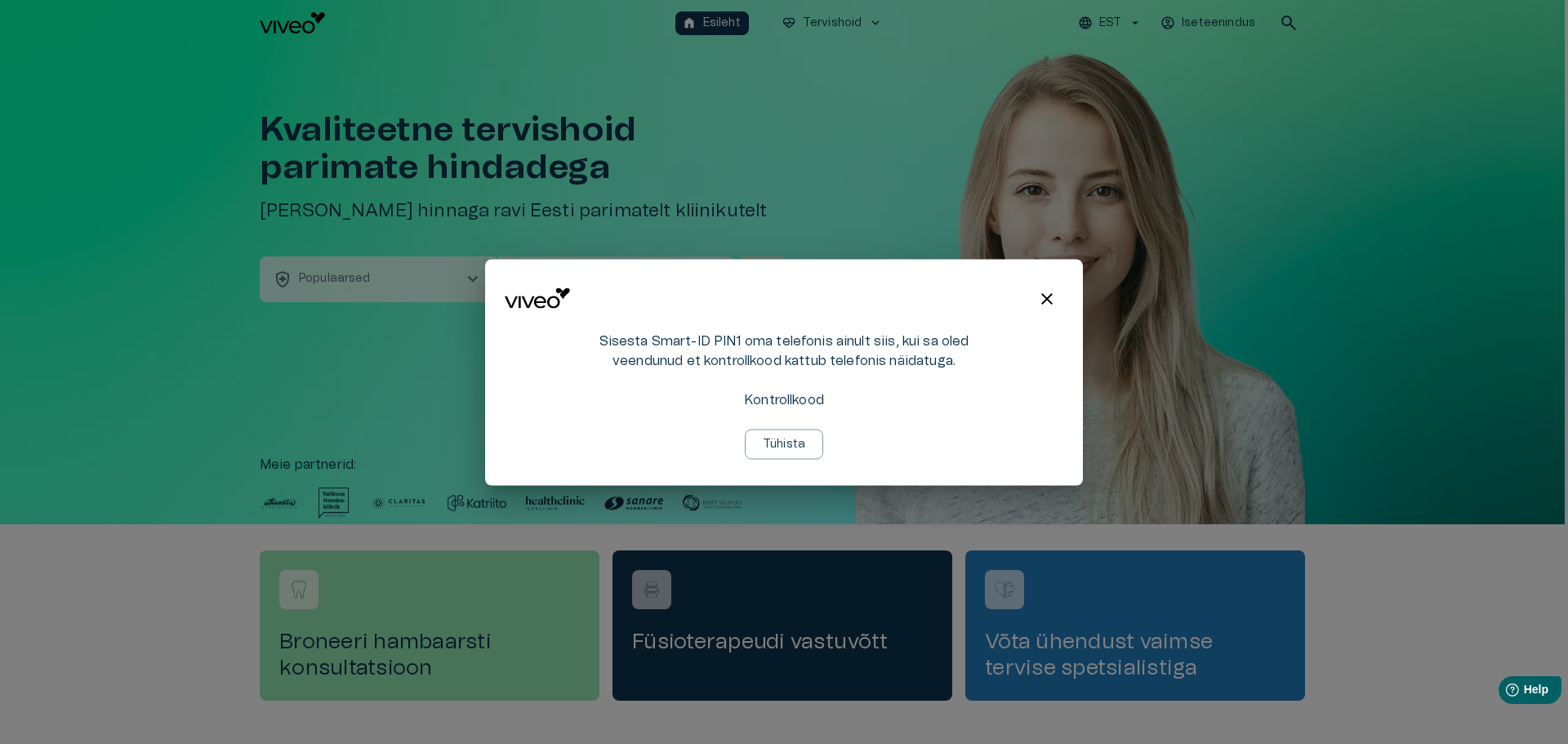
click at [797, 389] on div "Sisesta Smart-ID PIN1 oma telefonis ainult siis, kui sa oled veendunud et kontr…" at bounding box center [784, 395] width 392 height 128
click at [1040, 296] on span "close" at bounding box center [1047, 297] width 20 height 20
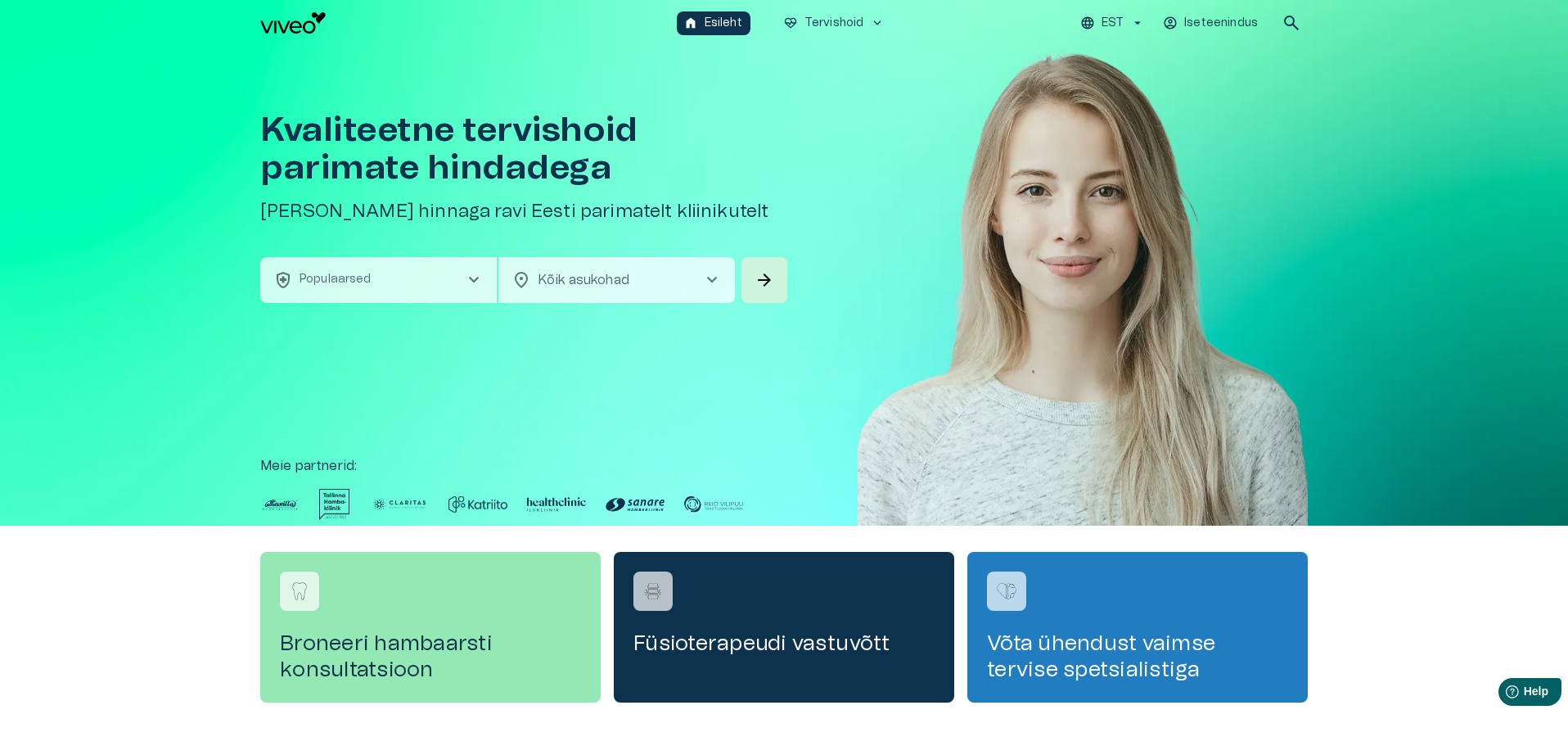
click at [1212, 5] on div "home Esileht ecg_heart Tervishoid keyboard_arrow_down EST Iseteenindus search" at bounding box center [784, 22] width 1568 height 46
click at [1212, 21] on p "Iseteenindus" at bounding box center [1220, 23] width 73 height 17
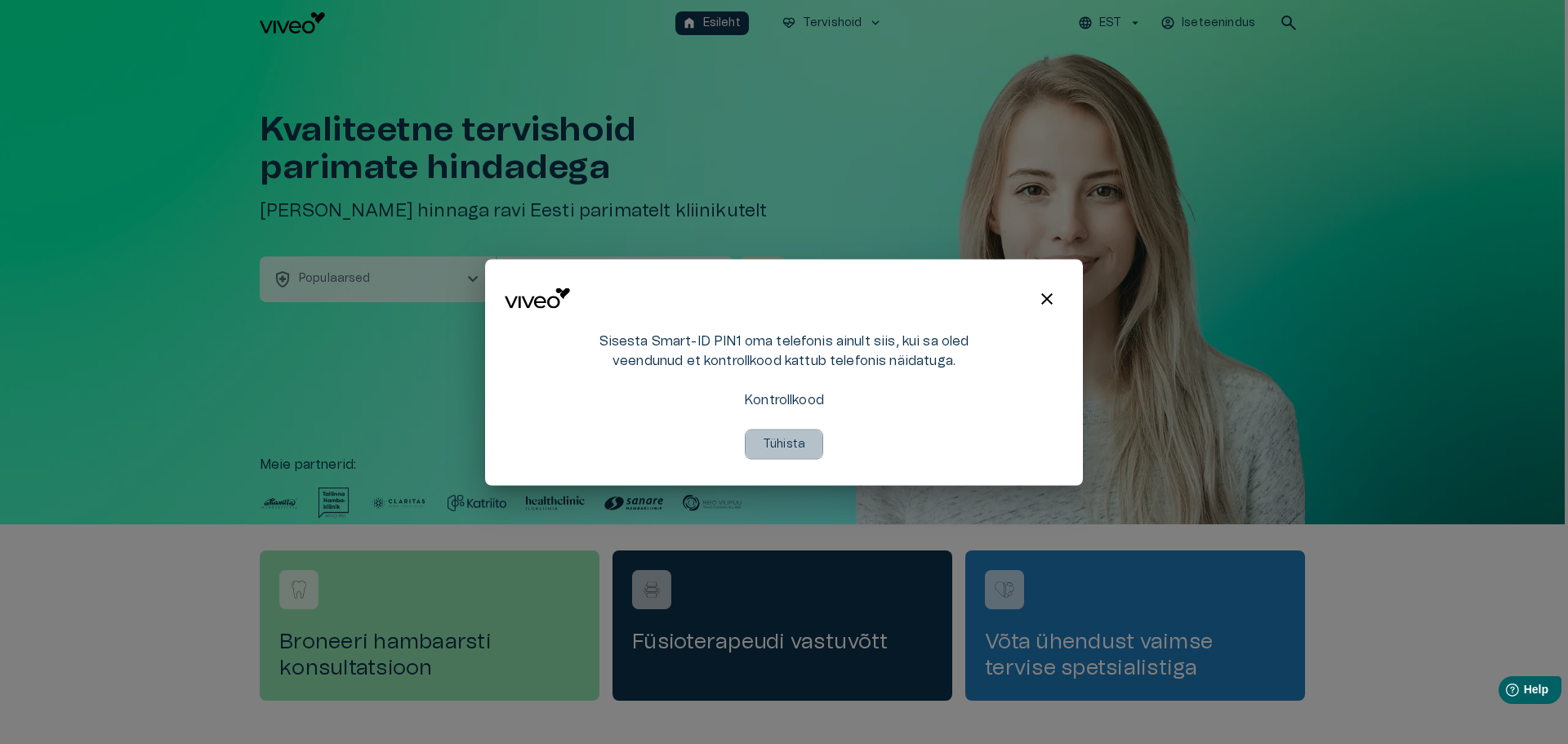
click at [786, 449] on p "Tühista" at bounding box center [784, 444] width 42 height 17
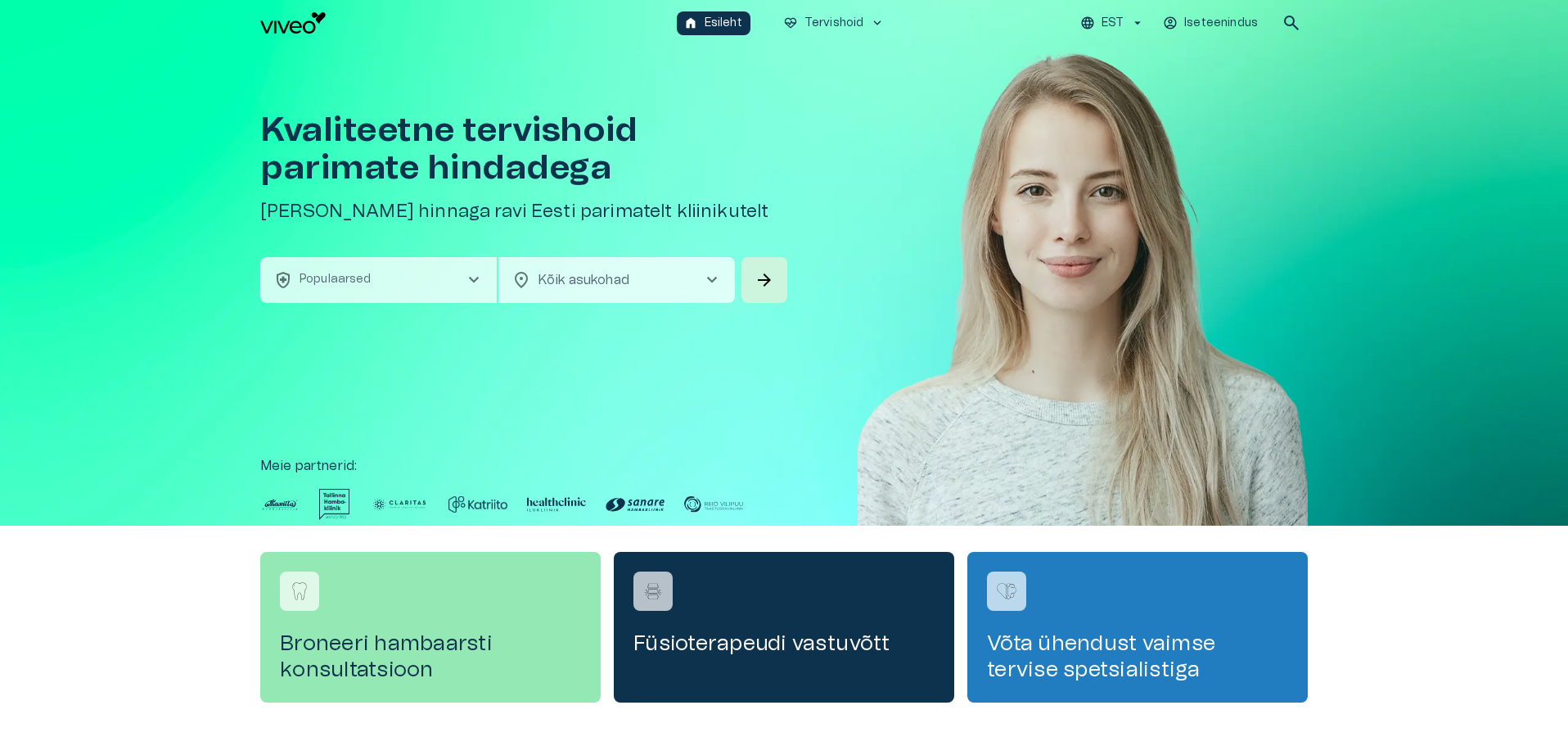
click at [348, 266] on button "health_and_safety Populaarsed chevron_right" at bounding box center [378, 279] width 237 height 46
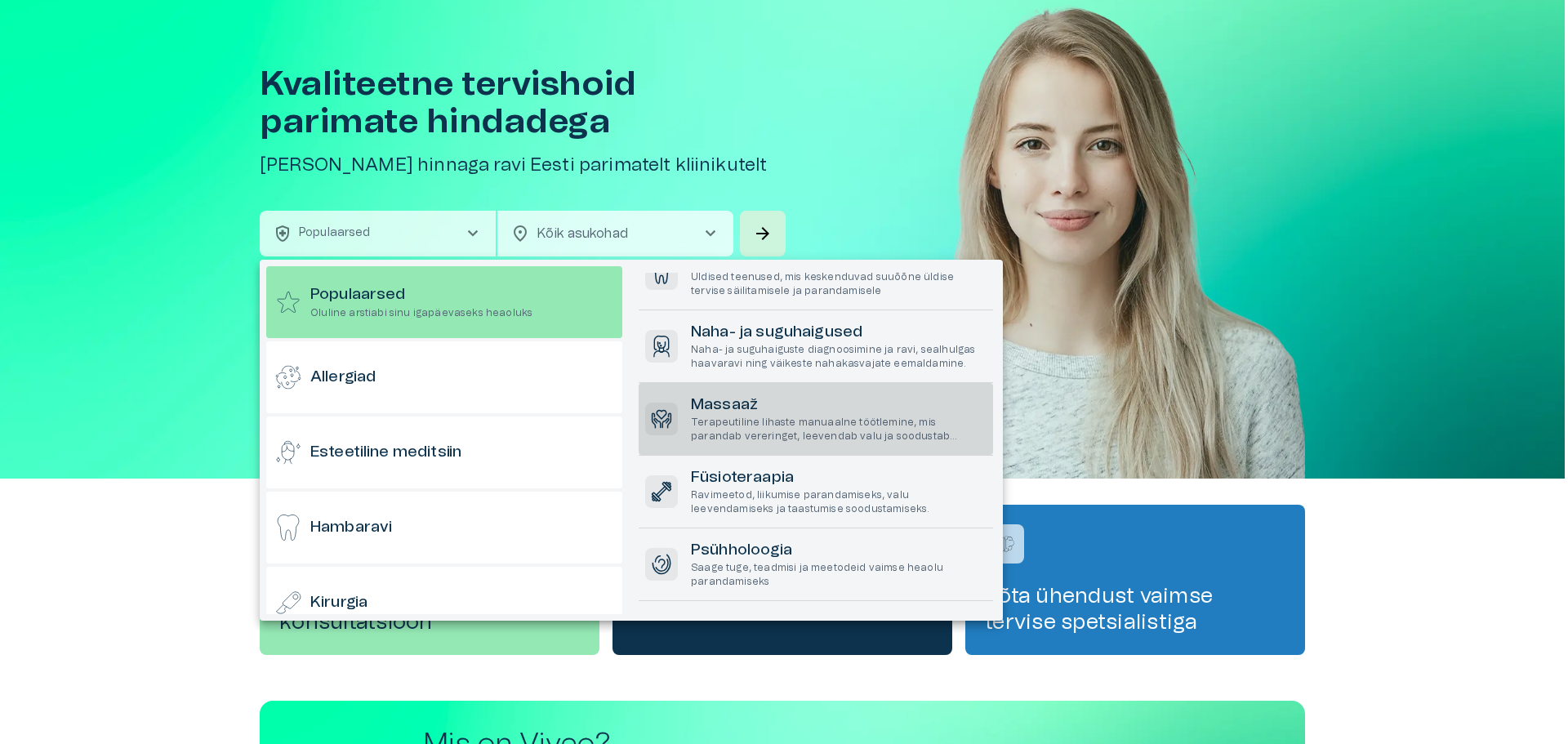
scroll to position [206, 0]
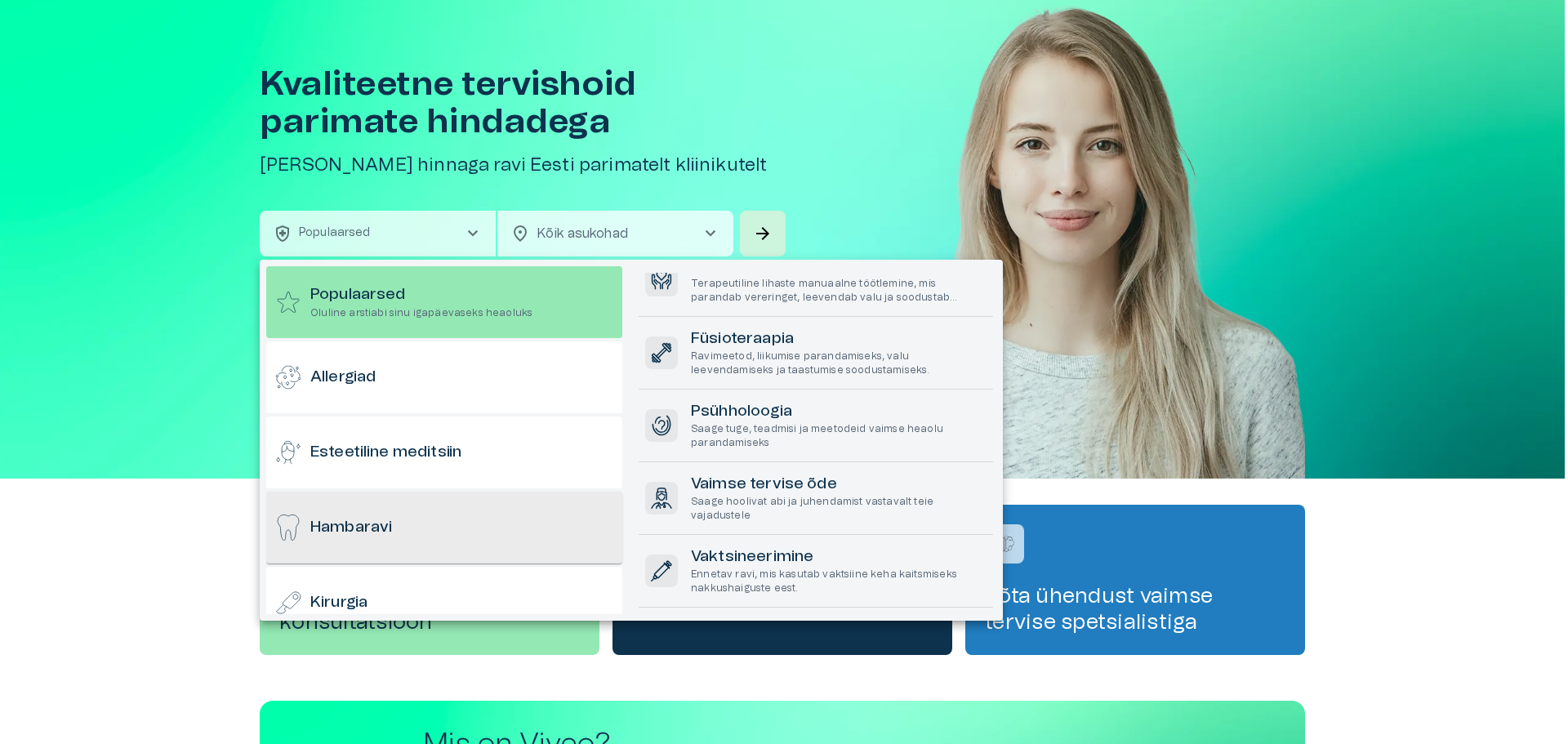
click at [369, 536] on h6 "Hambaravi" at bounding box center [351, 528] width 82 height 22
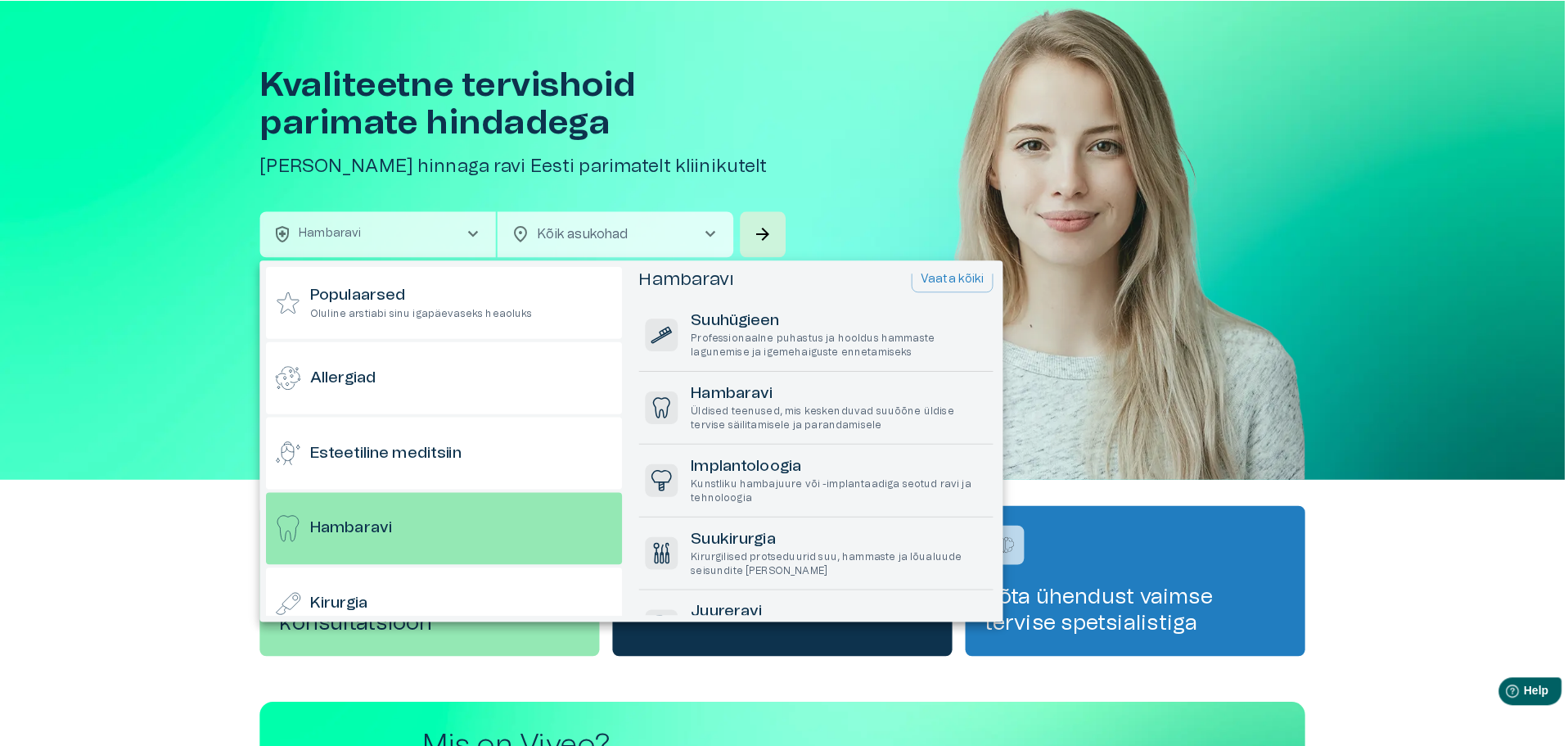
scroll to position [0, 0]
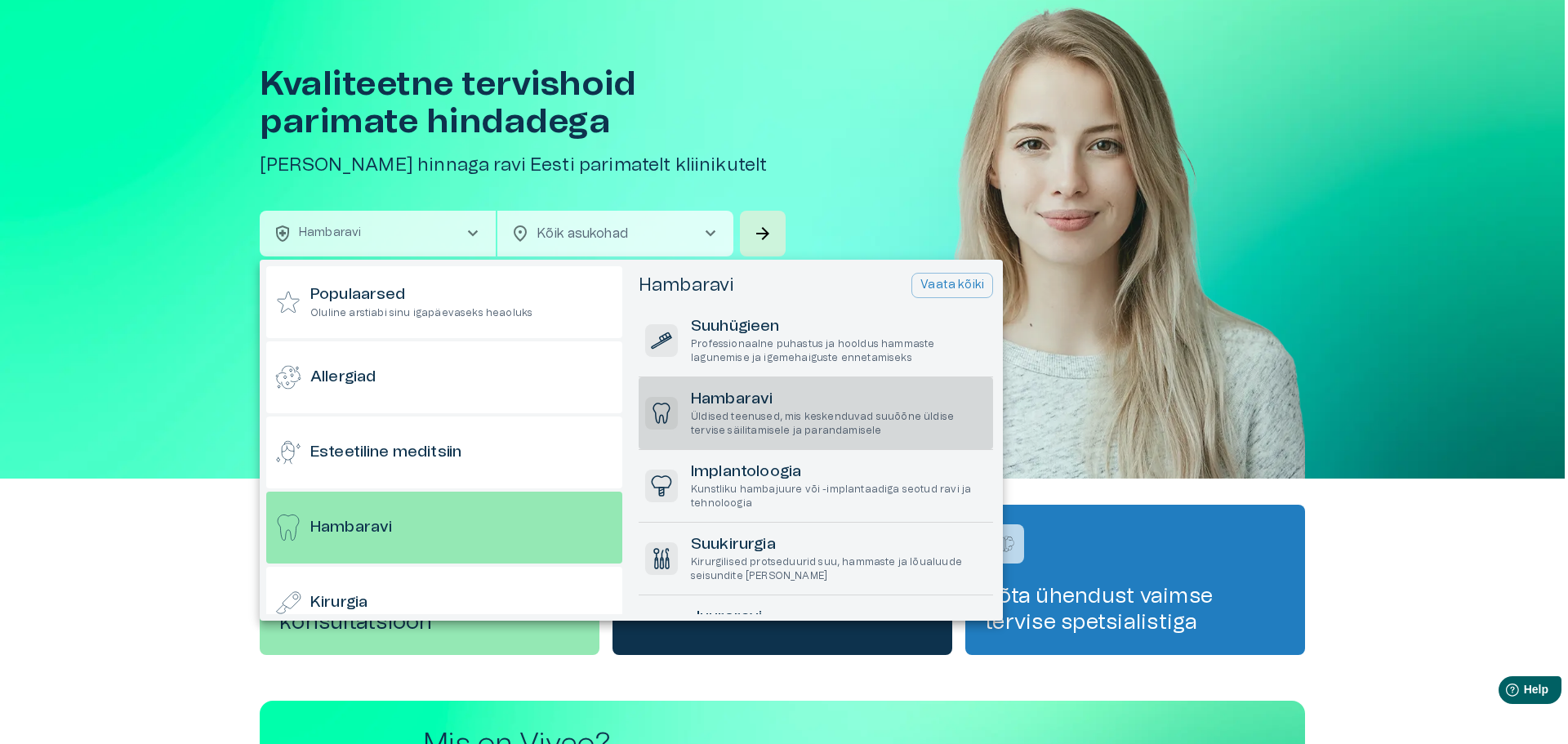
click at [804, 425] on p "Üldised teenused, mis keskenduvad suuõõne üldise tervise säilitamisele ja paran…" at bounding box center [838, 423] width 296 height 28
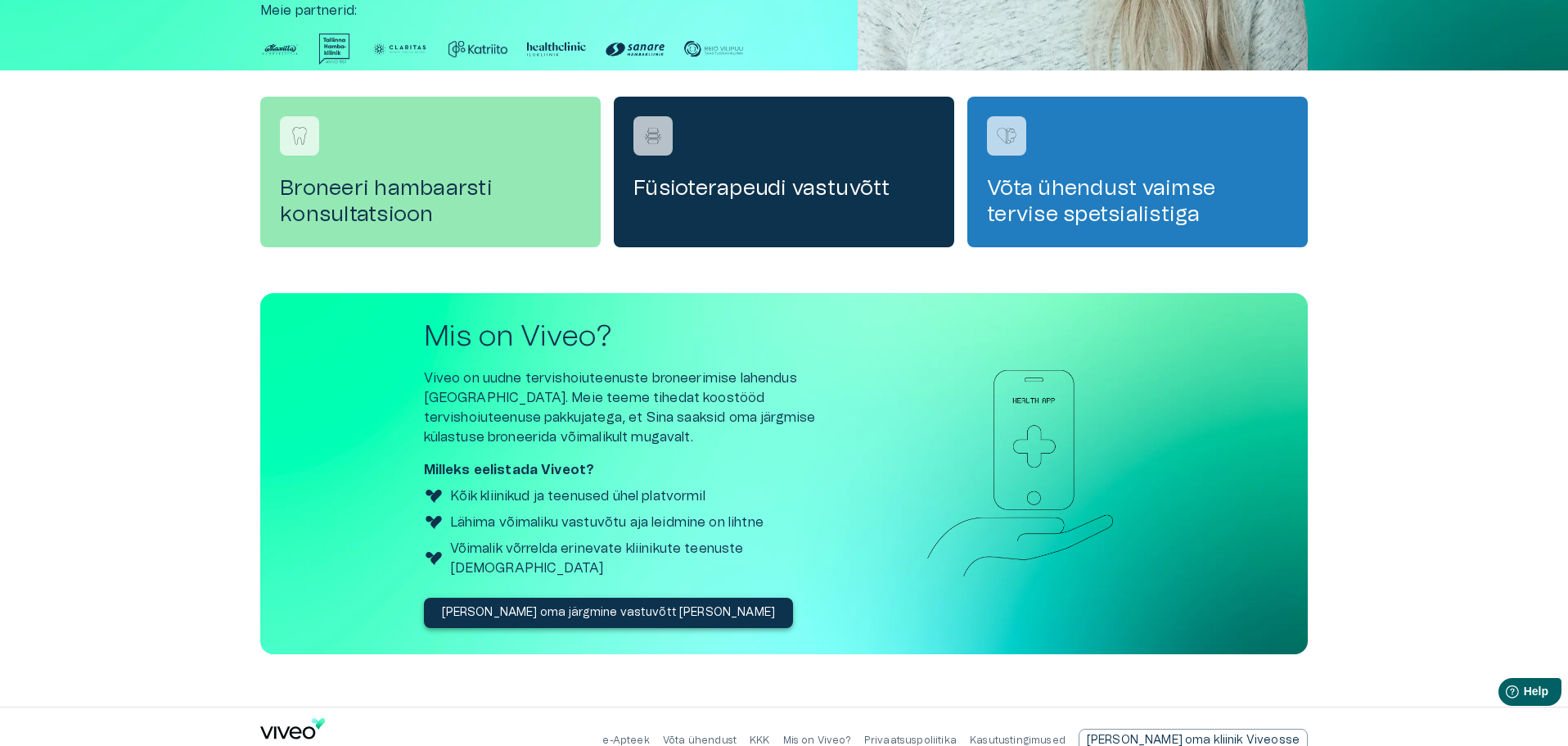
scroll to position [463, 0]
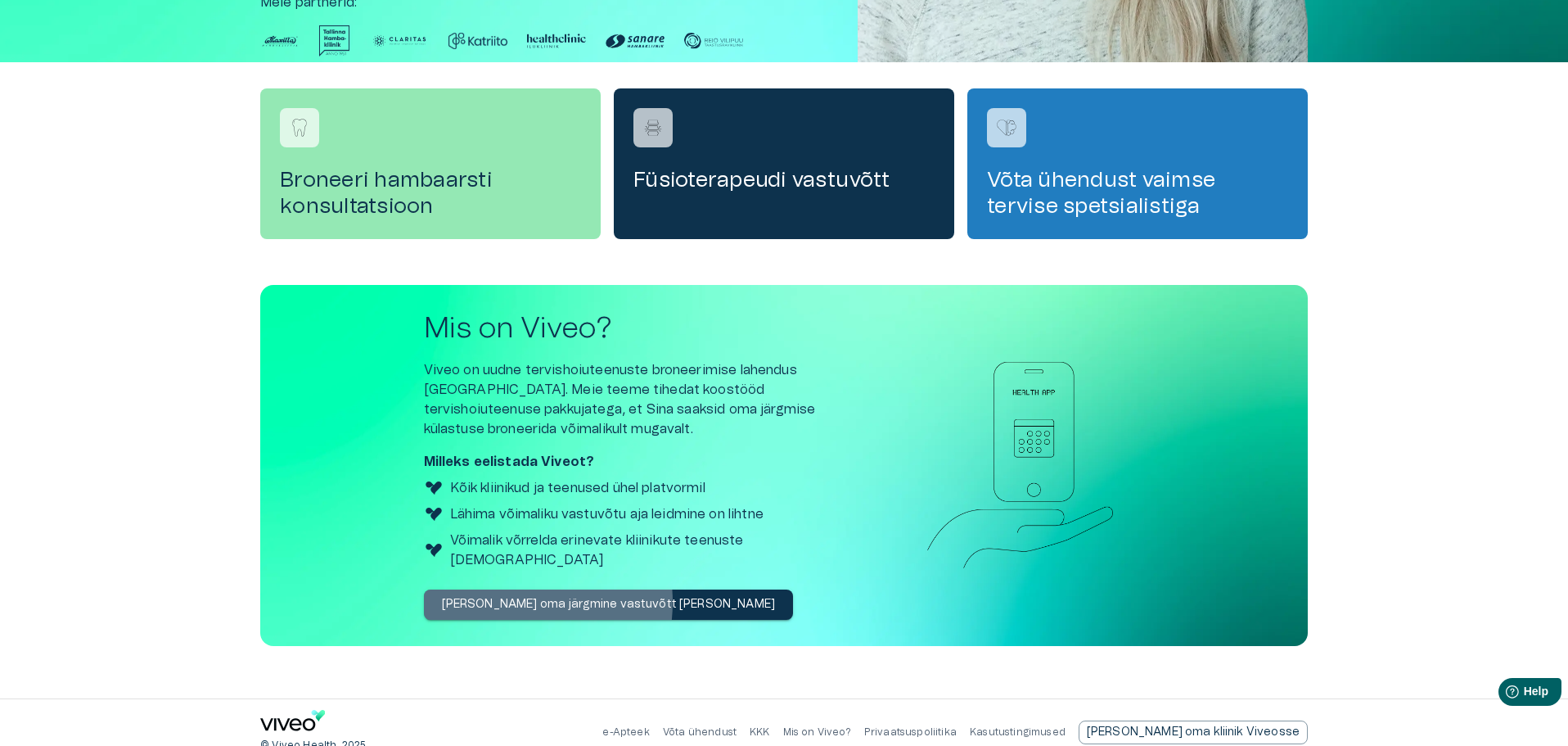
click at [508, 596] on p "[PERSON_NAME] oma järgmine vastuvõtt [PERSON_NAME]" at bounding box center [608, 604] width 333 height 17
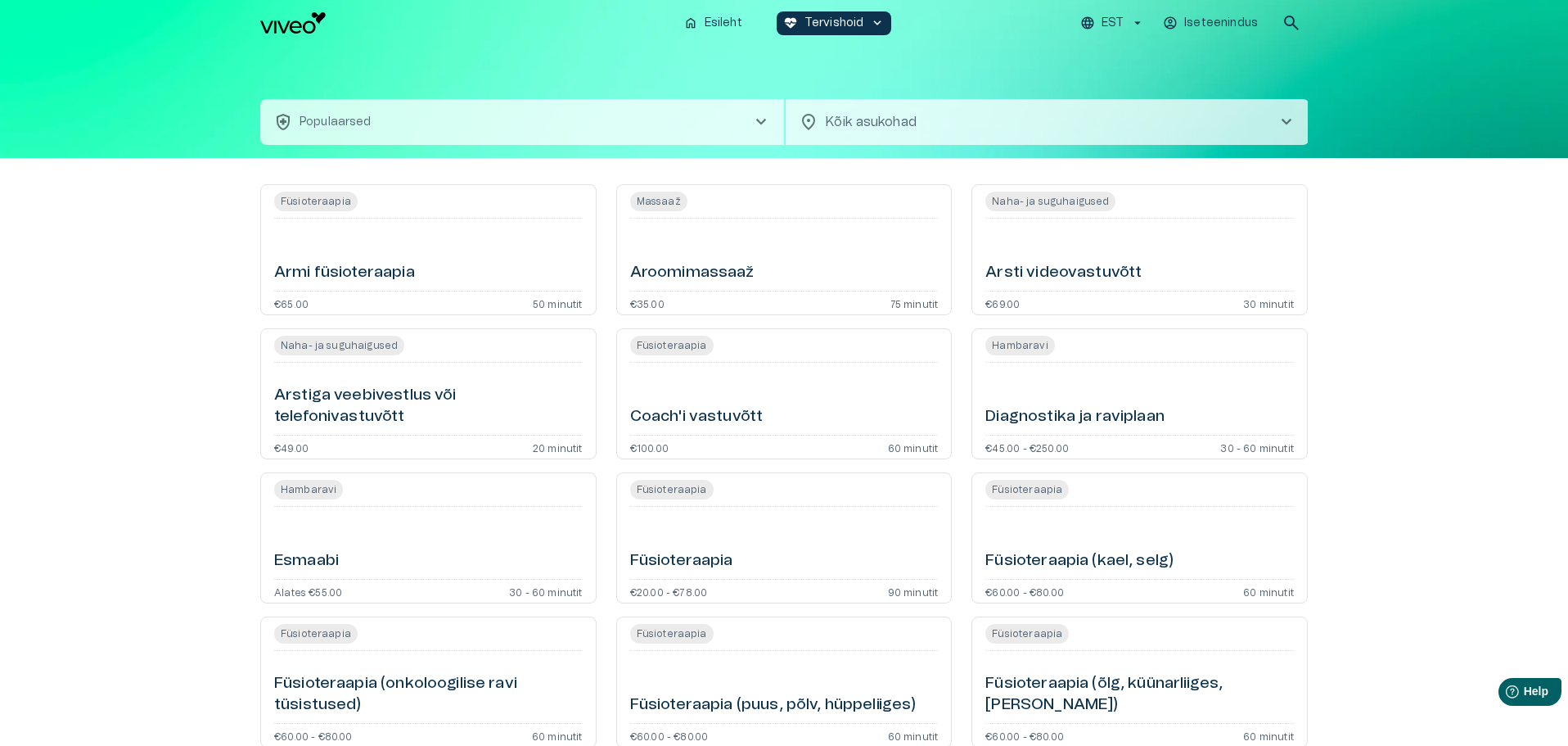
click at [607, 119] on button "health_and_safety Populaarsed chevron_right" at bounding box center [522, 122] width 524 height 46
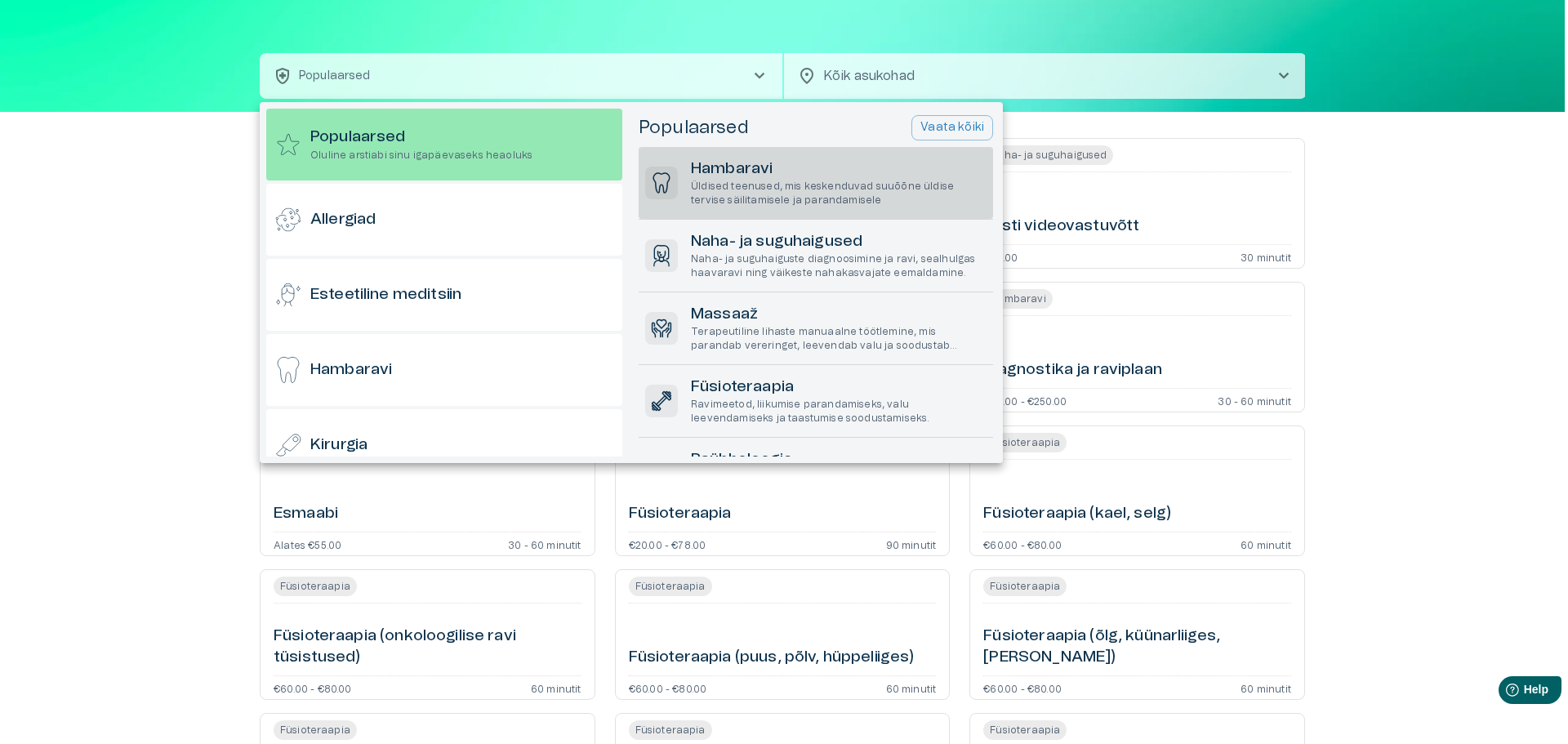
click at [718, 177] on h6 "Hambaravi" at bounding box center [838, 170] width 296 height 22
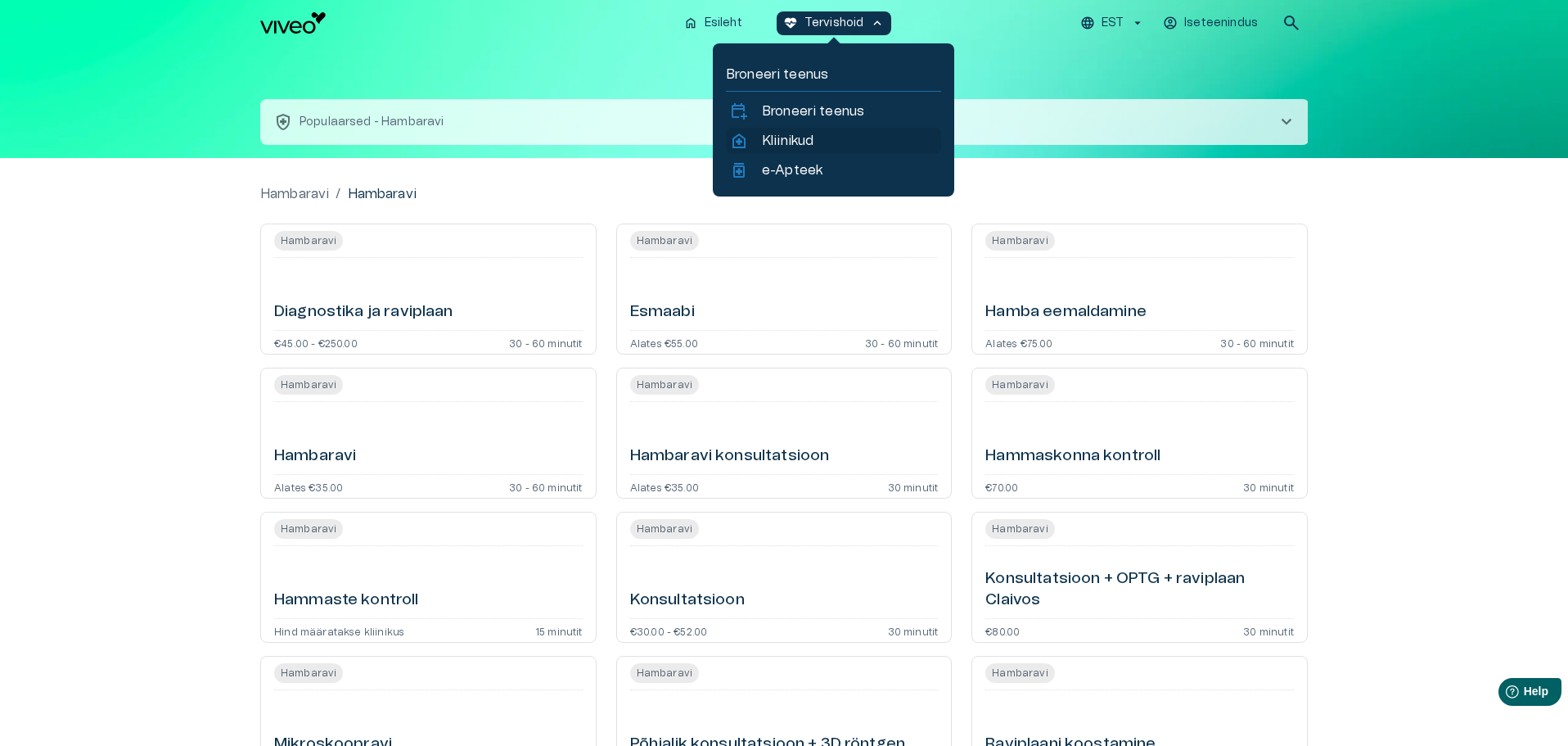
click at [779, 143] on p "Kliinikud" at bounding box center [788, 141] width 52 height 20
